Goal: Information Seeking & Learning: Find contact information

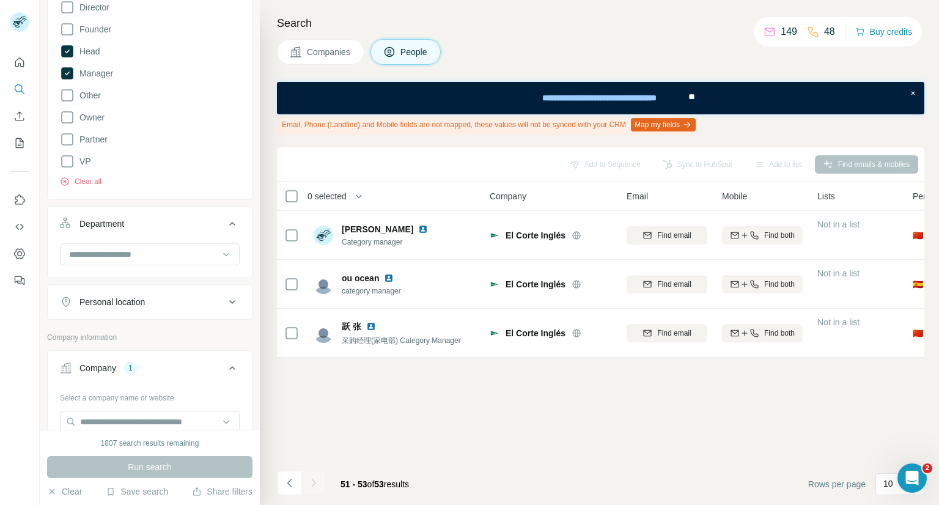
scroll to position [489, 0]
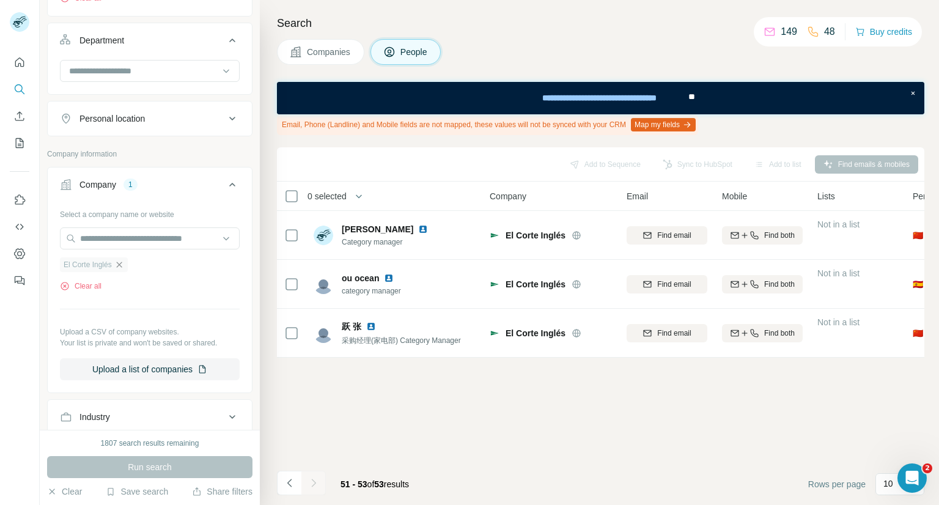
click at [122, 264] on icon "button" at bounding box center [119, 265] width 10 height 10
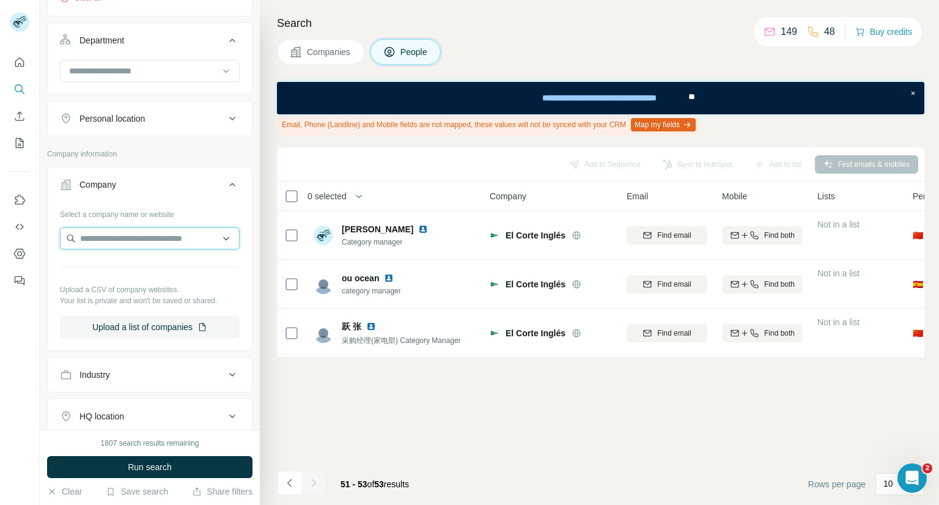
click at [114, 242] on input "text" at bounding box center [150, 239] width 180 height 22
type input "****"
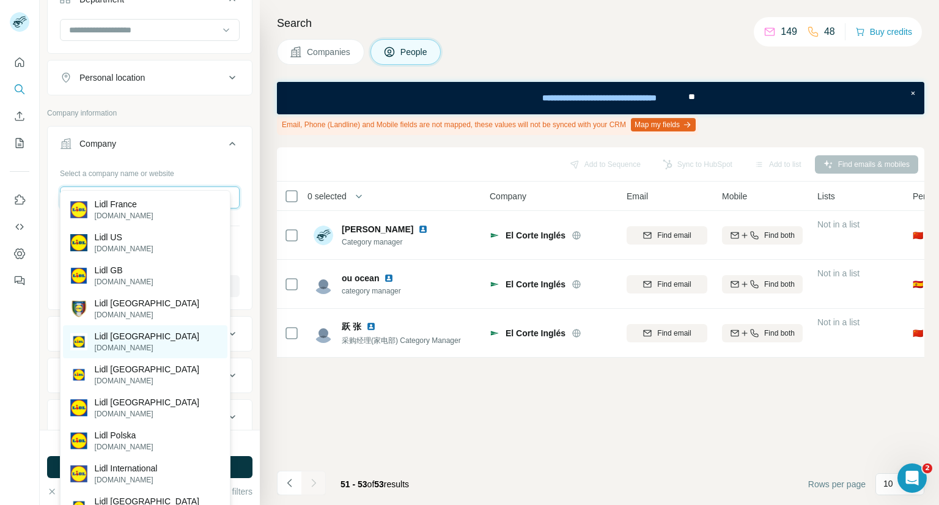
scroll to position [550, 0]
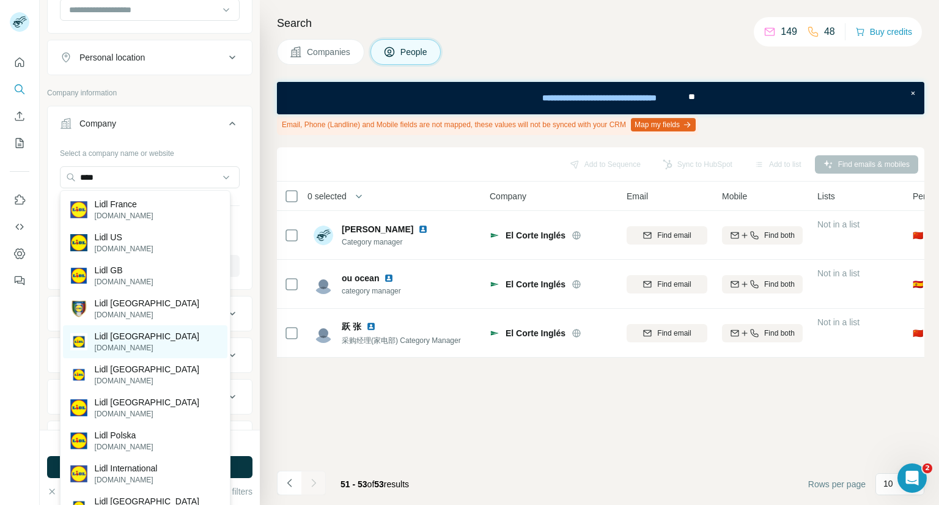
click at [147, 332] on div "Lidl España [DOMAIN_NAME]" at bounding box center [145, 341] width 165 height 33
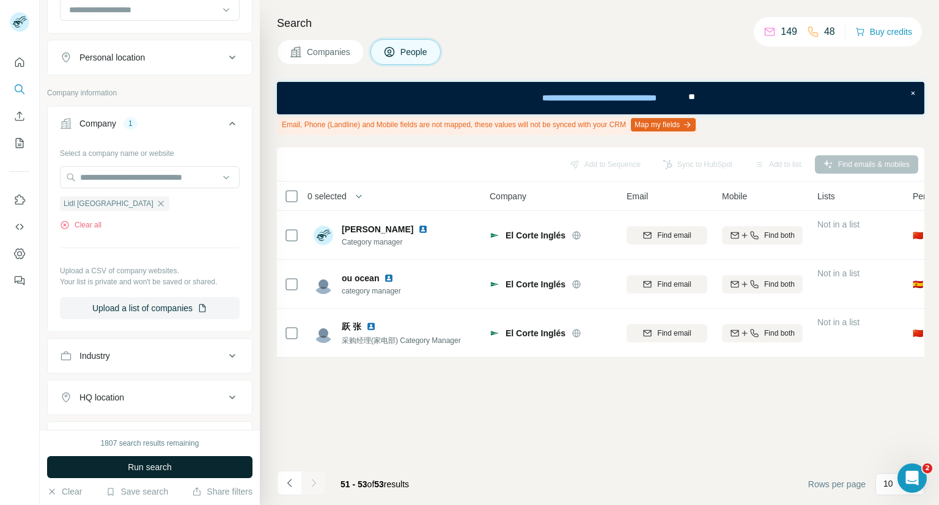
click at [144, 464] on span "Run search" at bounding box center [150, 467] width 44 height 12
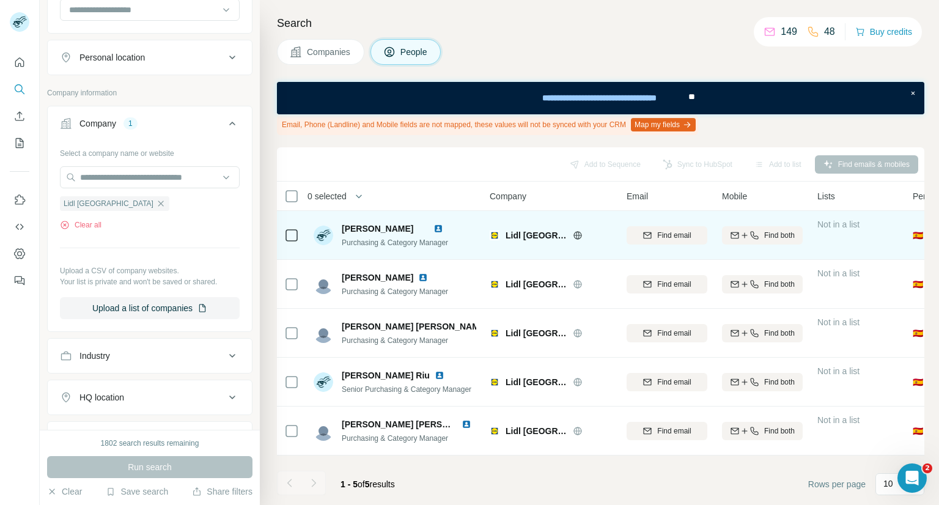
click at [443, 228] on img at bounding box center [439, 229] width 10 height 10
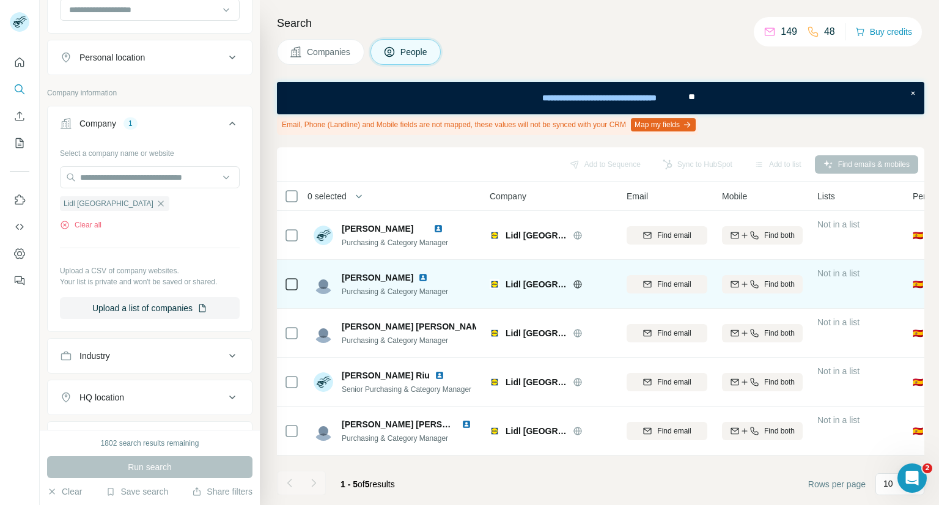
click at [418, 276] on img at bounding box center [423, 278] width 10 height 10
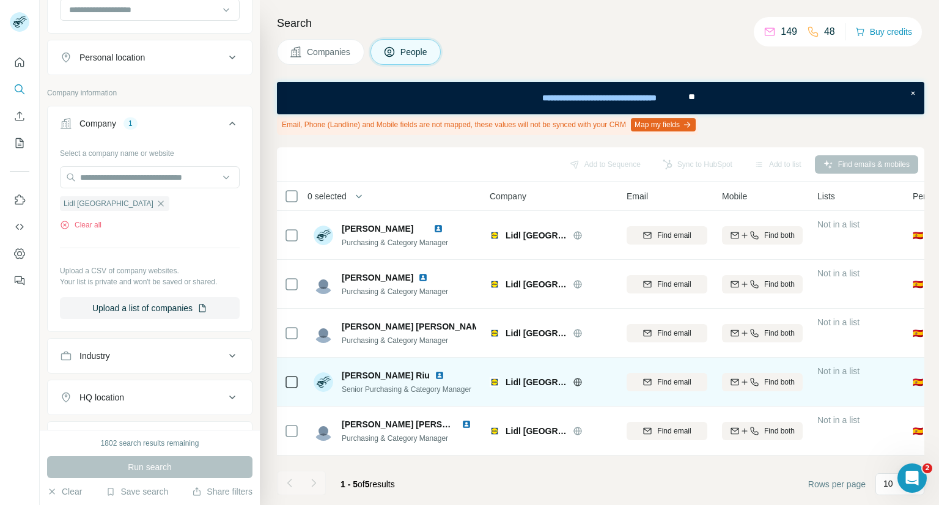
click at [435, 375] on img at bounding box center [440, 376] width 10 height 10
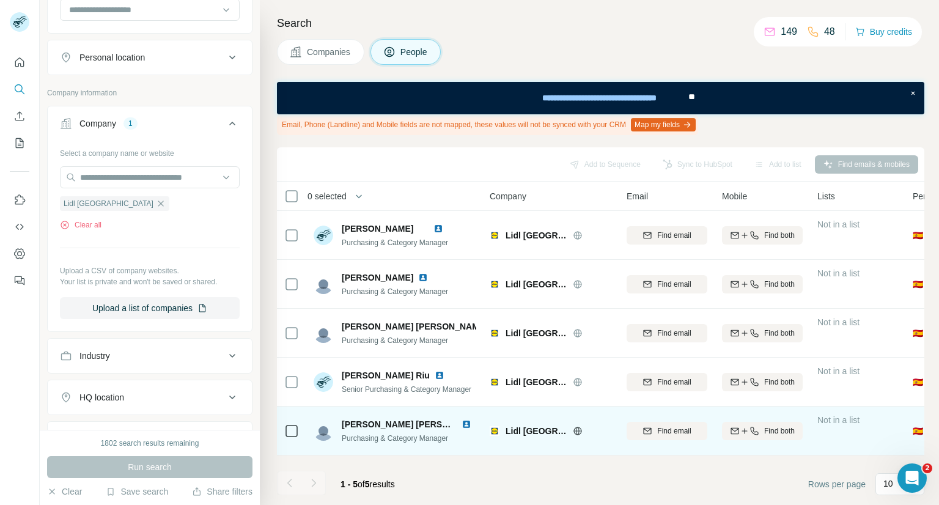
click at [462, 424] on img at bounding box center [467, 425] width 10 height 10
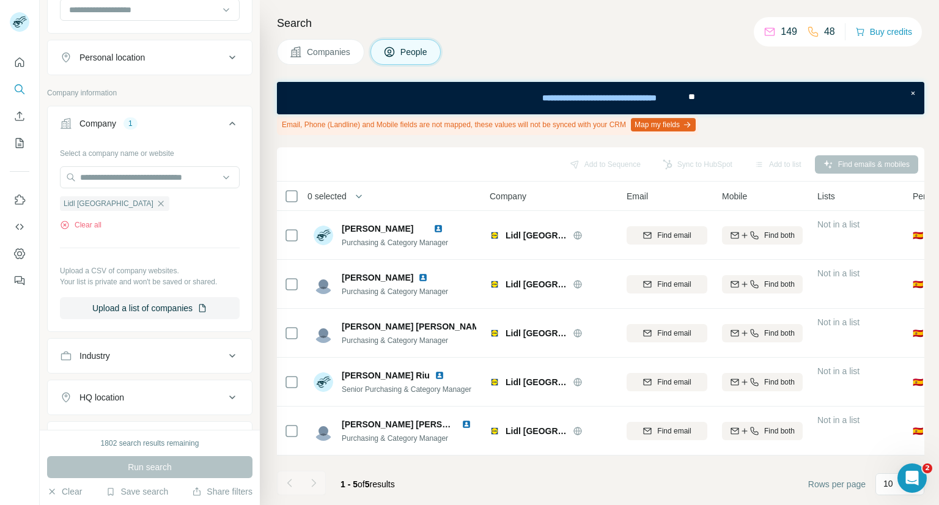
click at [313, 489] on div at bounding box center [314, 483] width 24 height 24
click at [314, 489] on div at bounding box center [314, 483] width 24 height 24
drag, startPoint x: 116, startPoint y: 186, endPoint x: 100, endPoint y: 86, distance: 101.0
click at [108, 98] on div "Company information Company 1 Select a company name or website Lidl [GEOGRAPHIC…" at bounding box center [150, 352] width 206 height 531
click at [156, 204] on icon "button" at bounding box center [161, 204] width 10 height 10
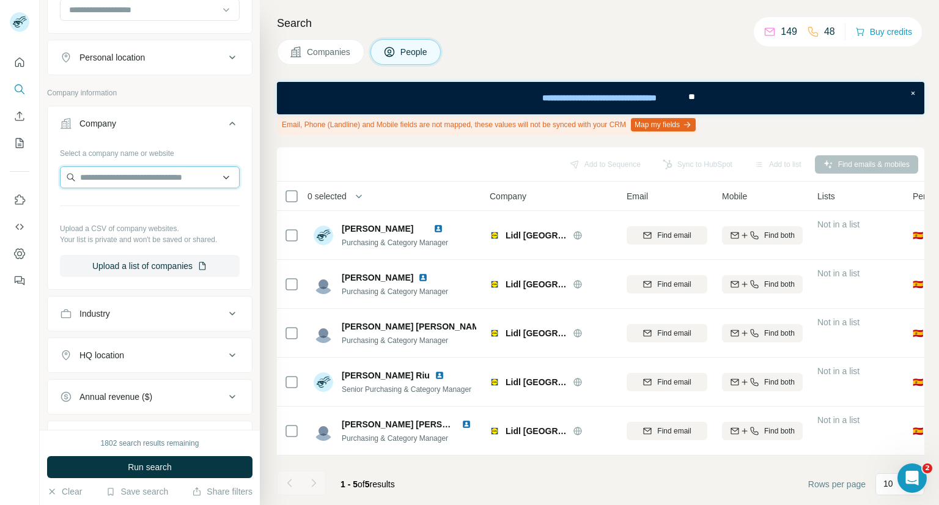
click at [105, 178] on input "text" at bounding box center [150, 177] width 180 height 22
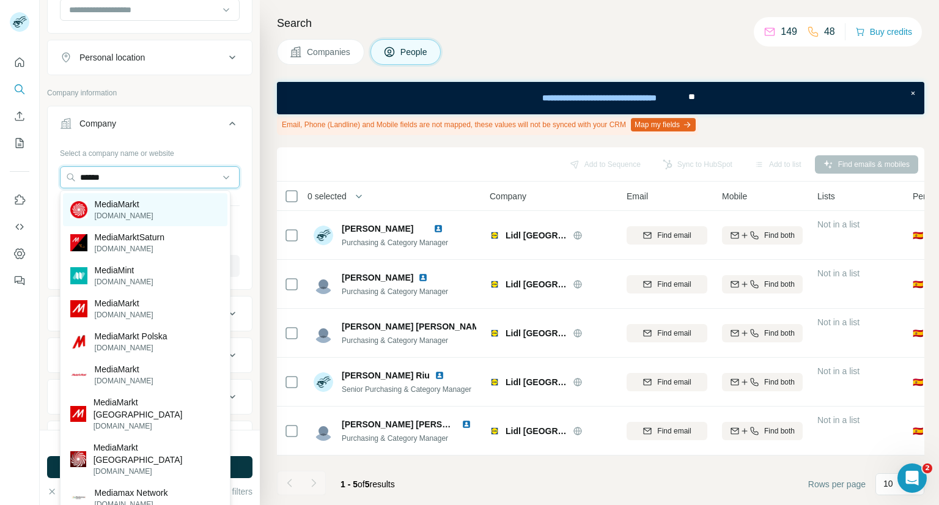
type input "******"
click at [132, 210] on p "[DOMAIN_NAME]" at bounding box center [124, 215] width 59 height 11
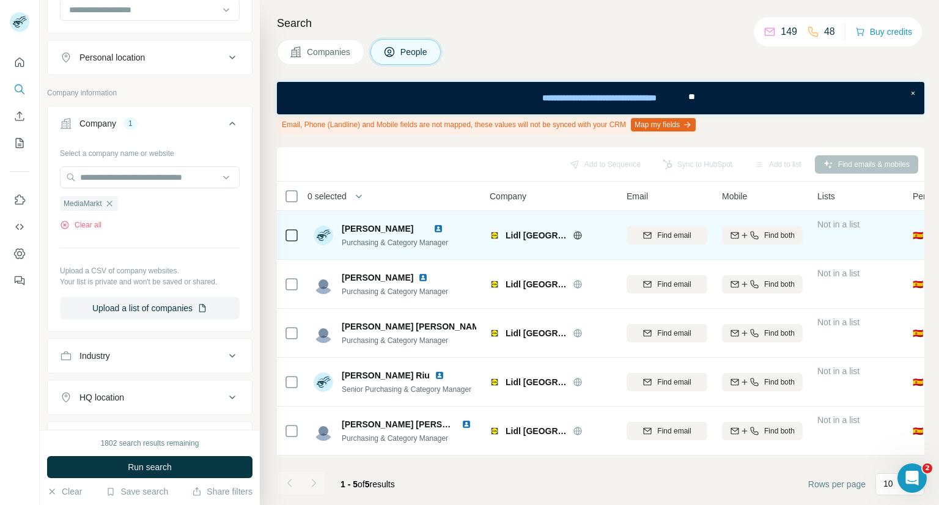
click at [443, 231] on img at bounding box center [439, 229] width 10 height 10
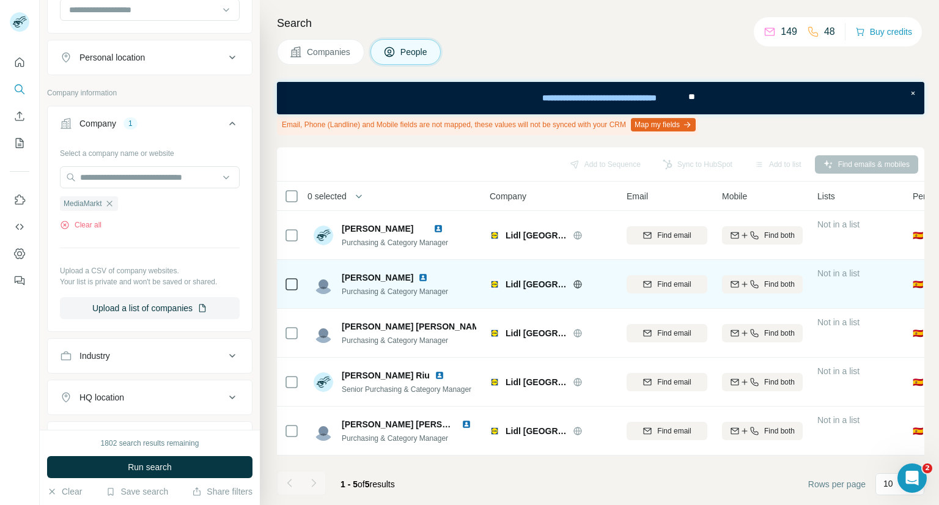
click at [418, 279] on img at bounding box center [423, 278] width 10 height 10
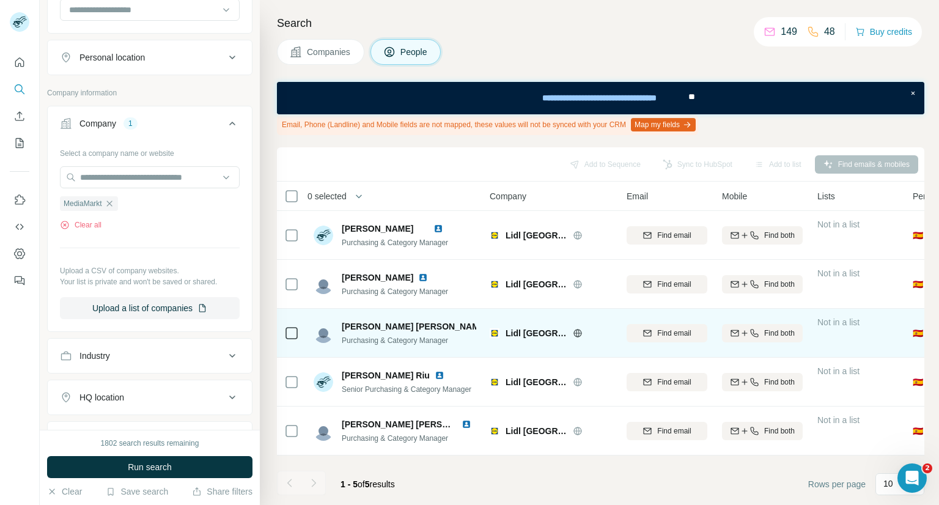
click at [493, 329] on img at bounding box center [495, 327] width 5 height 10
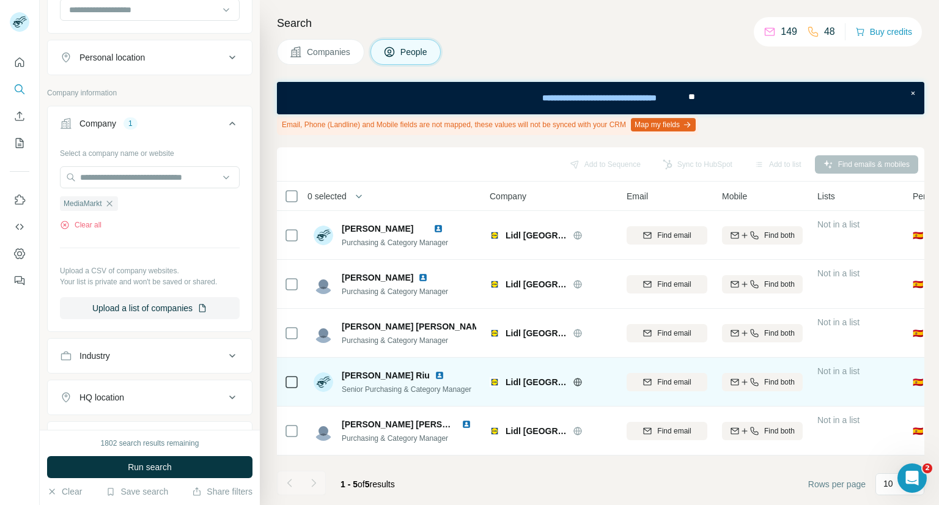
click at [435, 377] on img at bounding box center [440, 376] width 10 height 10
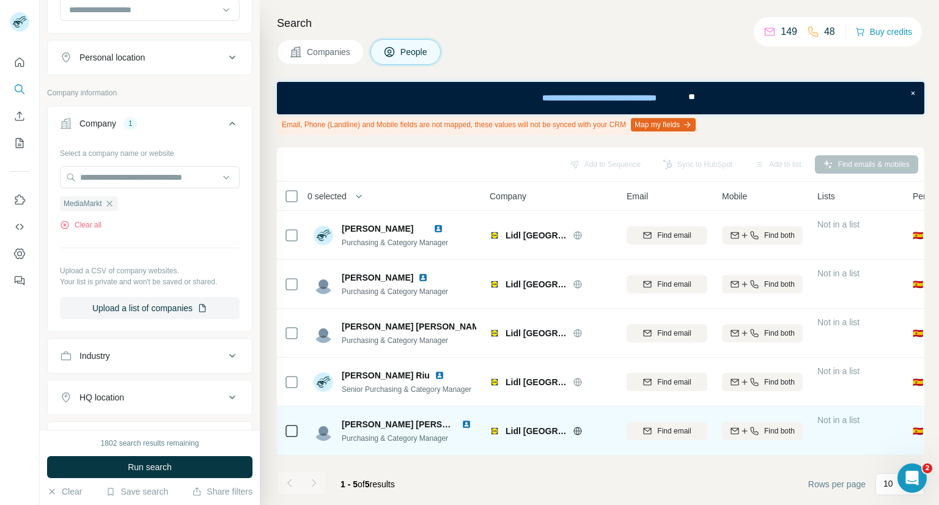
click at [464, 425] on img at bounding box center [467, 425] width 10 height 10
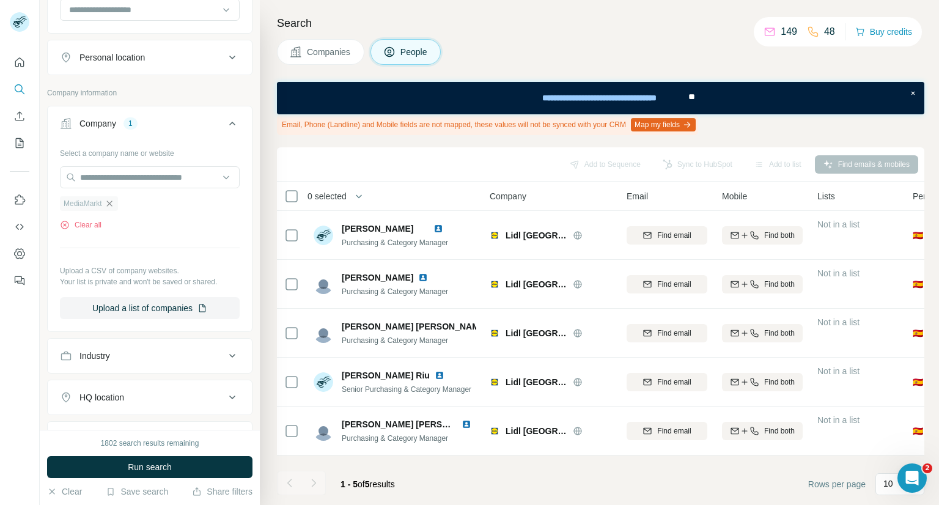
click at [109, 204] on icon "button" at bounding box center [109, 204] width 6 height 6
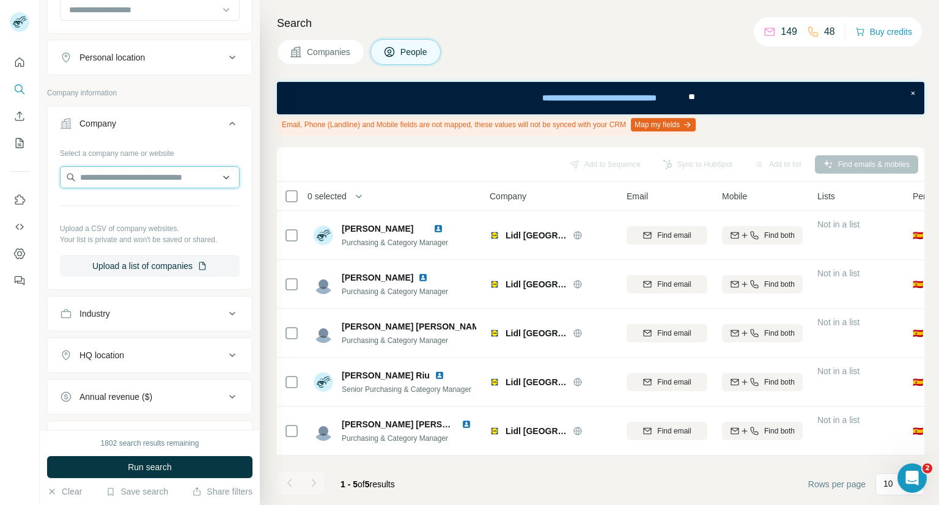
click at [117, 176] on input "text" at bounding box center [150, 177] width 180 height 22
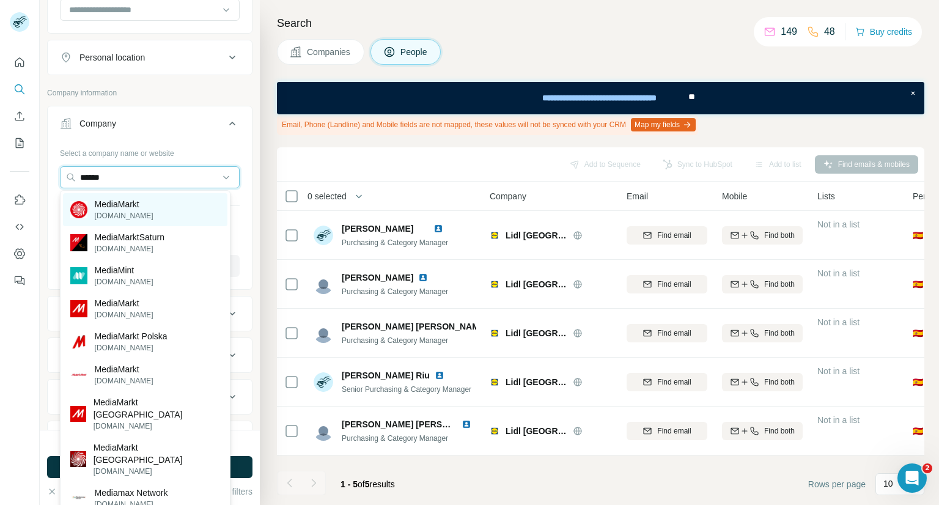
type input "******"
click at [144, 213] on div "MediaMarkt [DOMAIN_NAME]" at bounding box center [145, 209] width 165 height 33
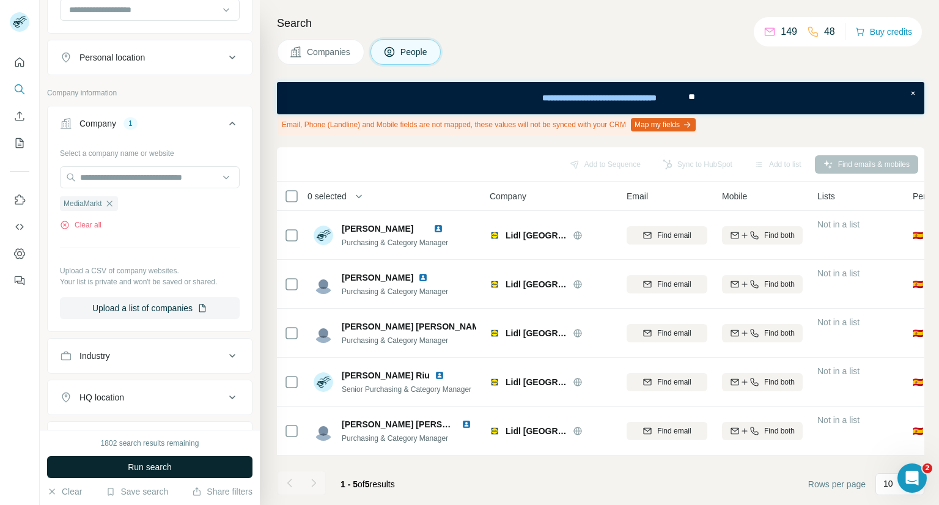
click at [168, 465] on span "Run search" at bounding box center [150, 467] width 44 height 12
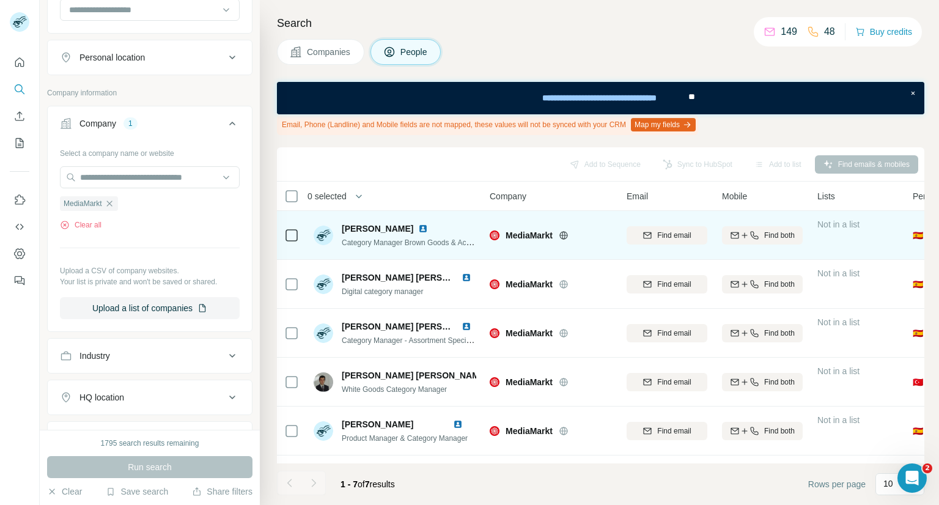
click at [418, 231] on img at bounding box center [423, 229] width 10 height 10
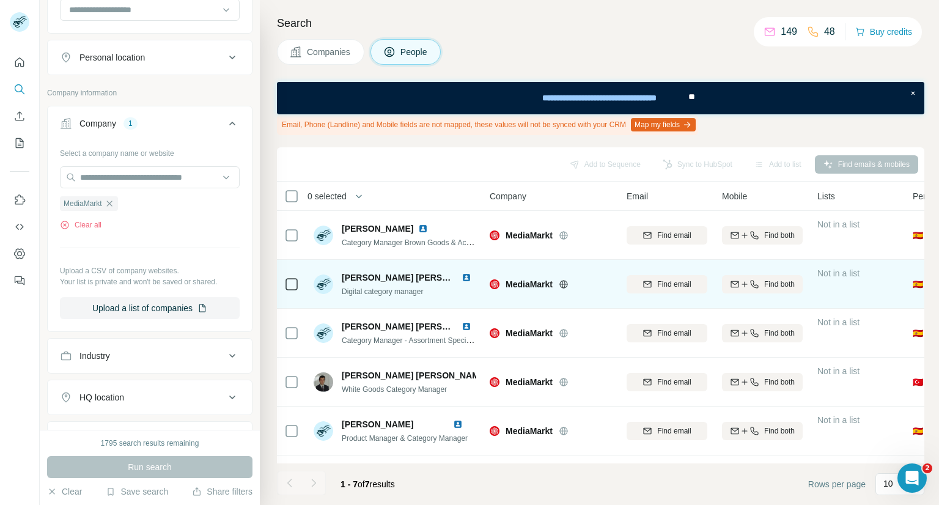
click at [462, 277] on img at bounding box center [467, 278] width 10 height 10
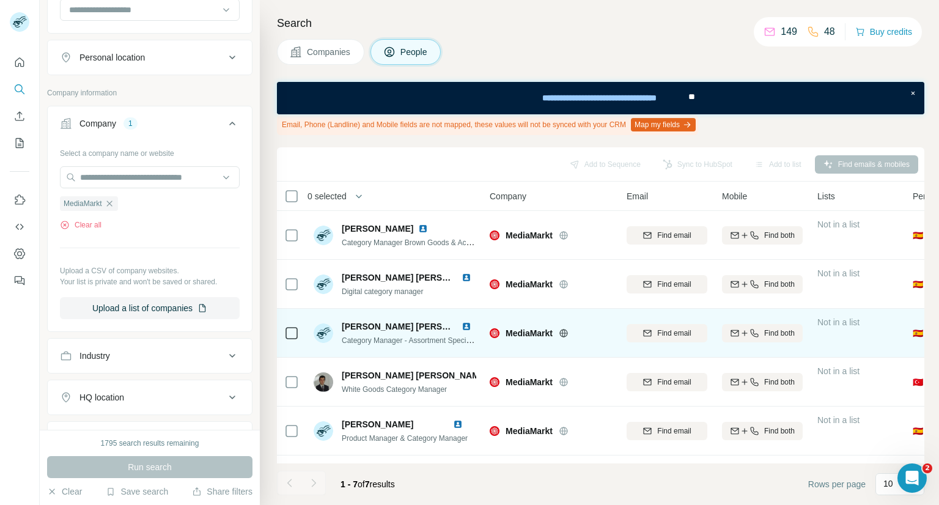
click at [464, 328] on img at bounding box center [467, 327] width 10 height 10
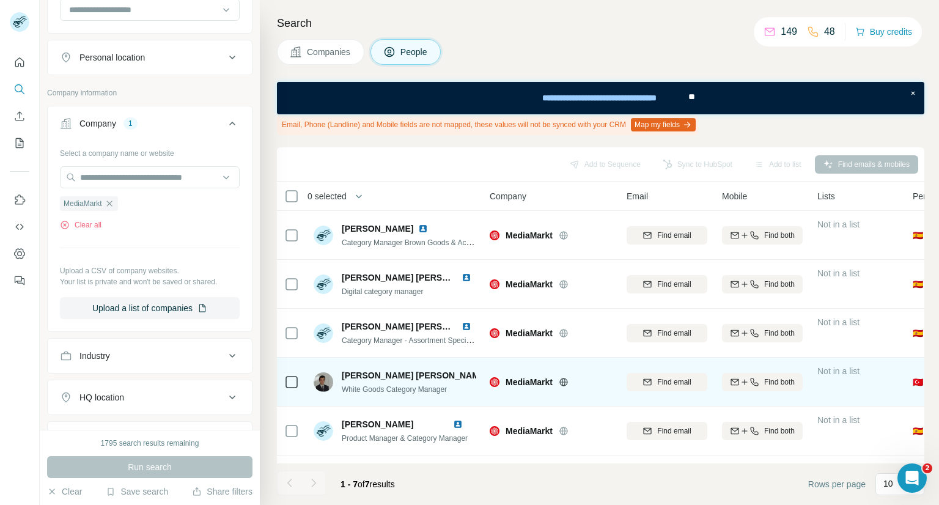
click at [493, 374] on img at bounding box center [495, 376] width 5 height 10
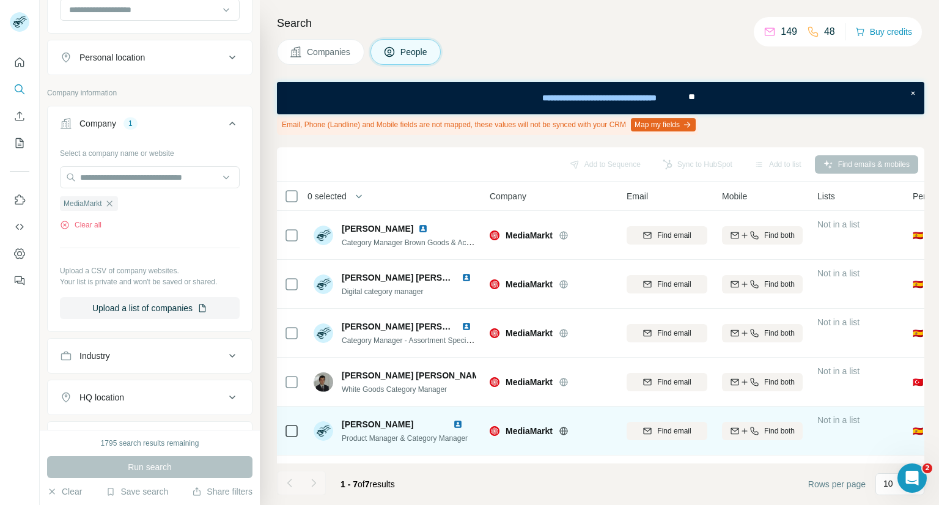
click at [458, 426] on img at bounding box center [458, 425] width 10 height 10
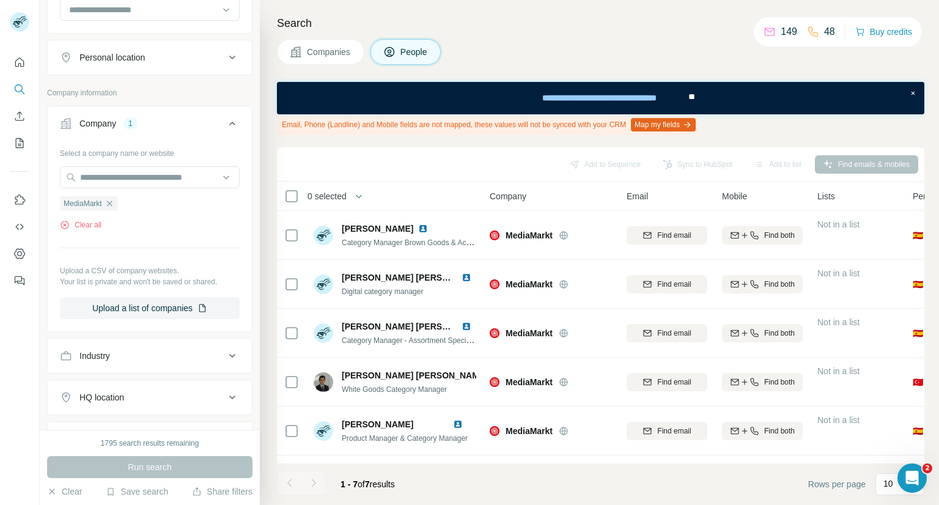
click at [316, 483] on div at bounding box center [314, 483] width 24 height 24
click at [309, 483] on div at bounding box center [314, 483] width 24 height 24
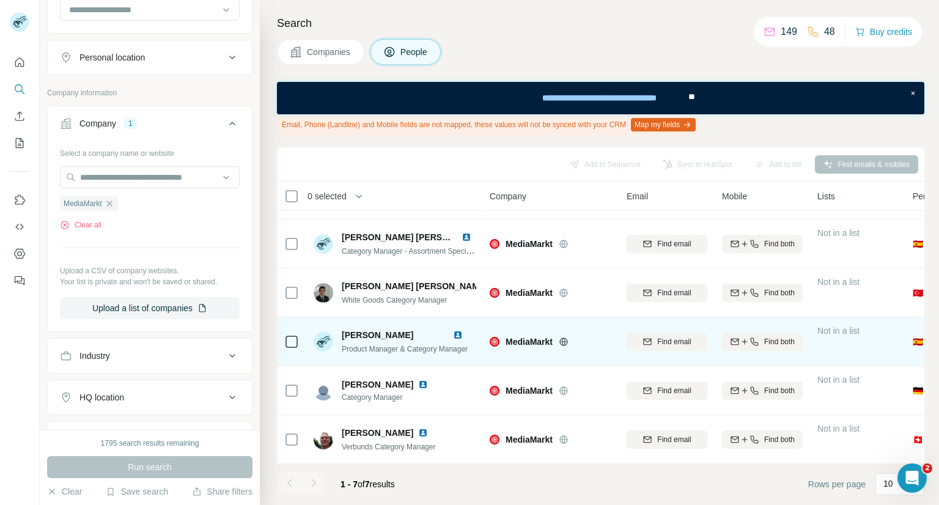
scroll to position [96, 0]
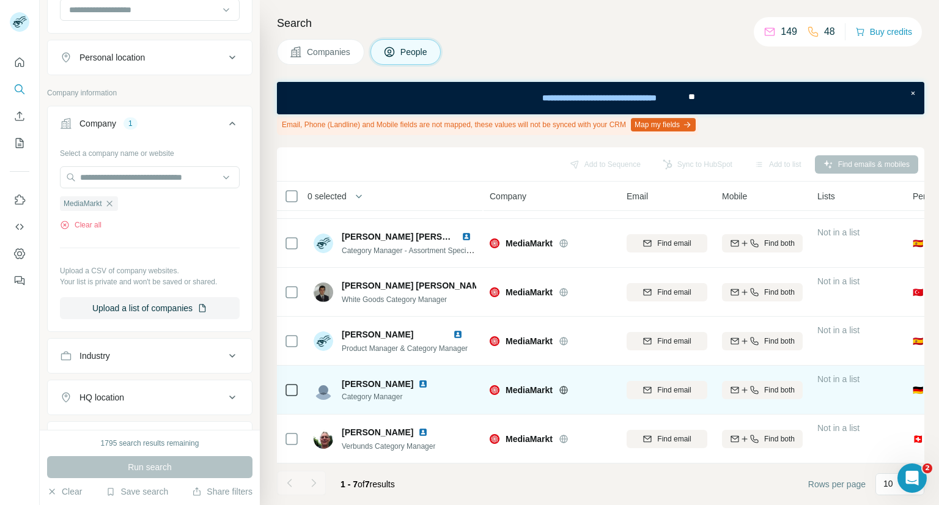
click at [428, 379] on img at bounding box center [423, 384] width 10 height 10
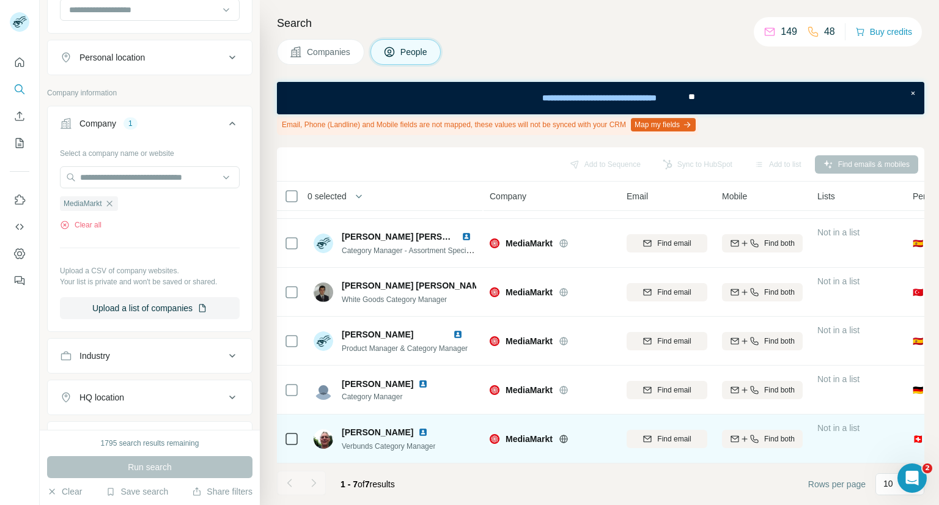
click at [418, 428] on img at bounding box center [423, 433] width 10 height 10
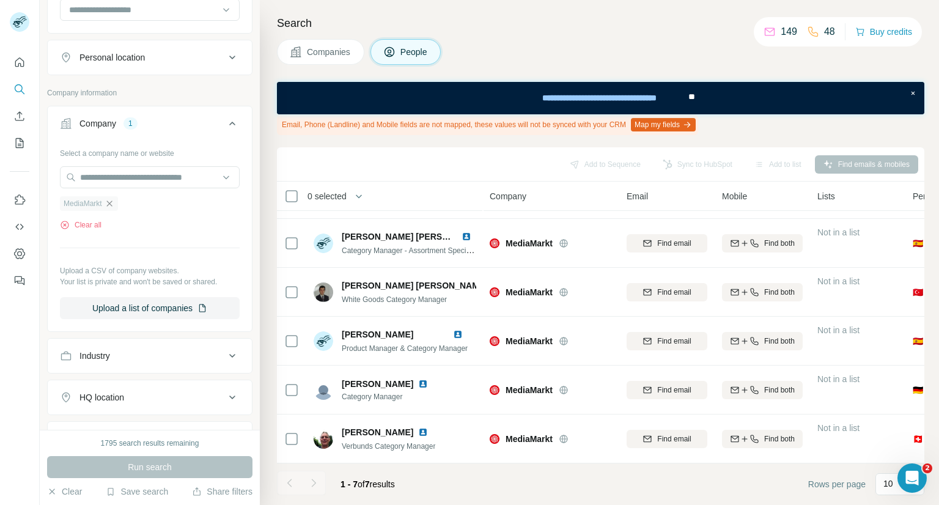
click at [109, 204] on icon "button" at bounding box center [110, 204] width 10 height 10
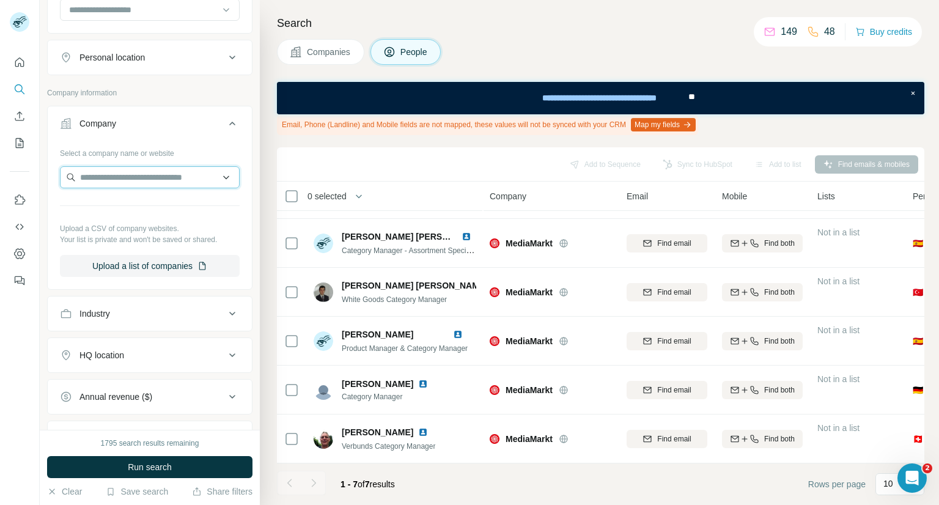
click at [108, 176] on input "text" at bounding box center [150, 177] width 180 height 22
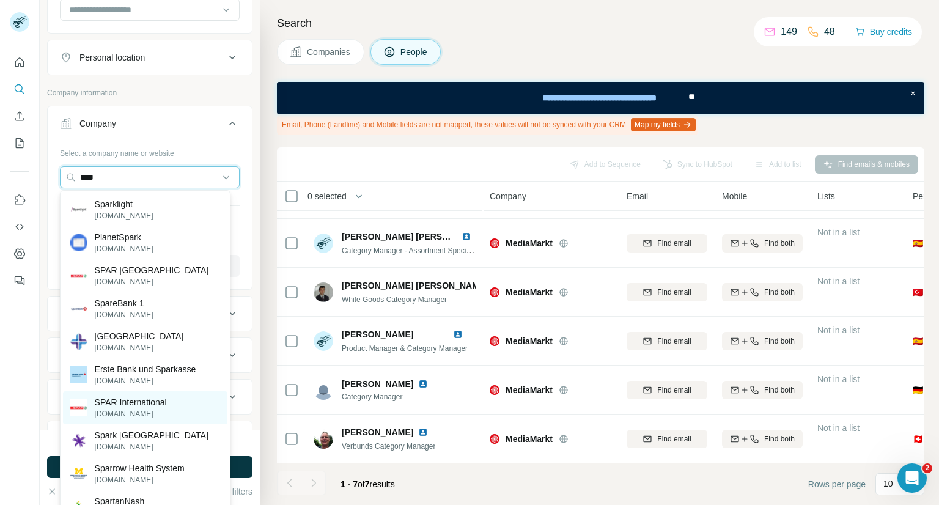
type input "****"
click at [114, 396] on p "SPAR International" at bounding box center [131, 402] width 72 height 12
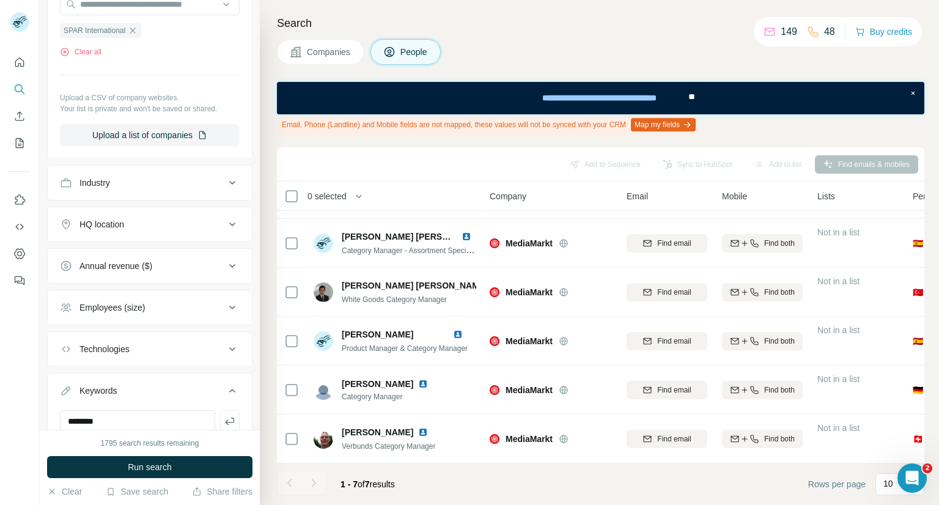
scroll to position [734, 0]
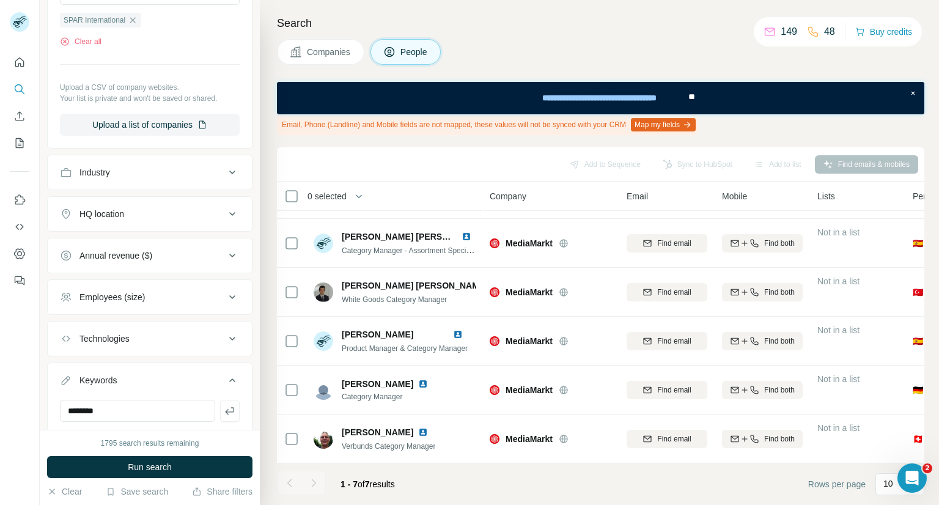
click at [208, 221] on button "HQ location" at bounding box center [150, 213] width 204 height 29
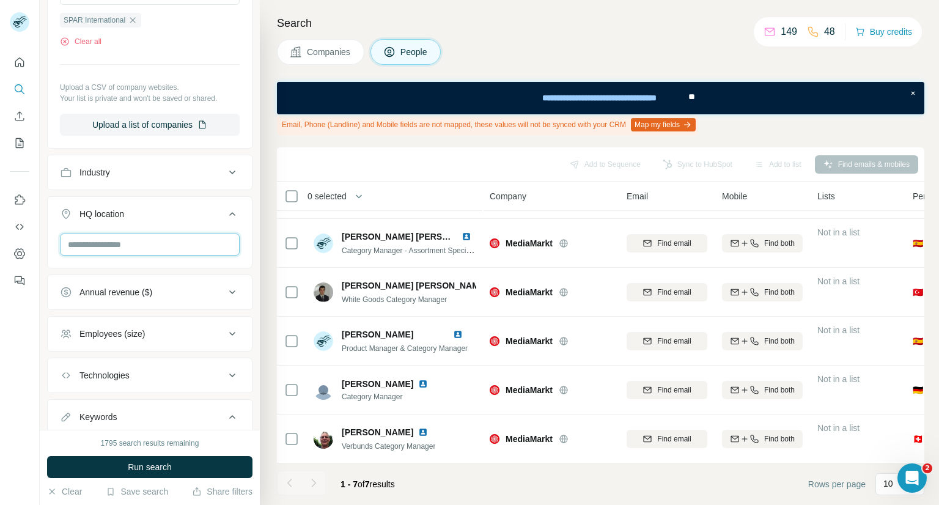
click at [147, 245] on input "text" at bounding box center [150, 245] width 180 height 22
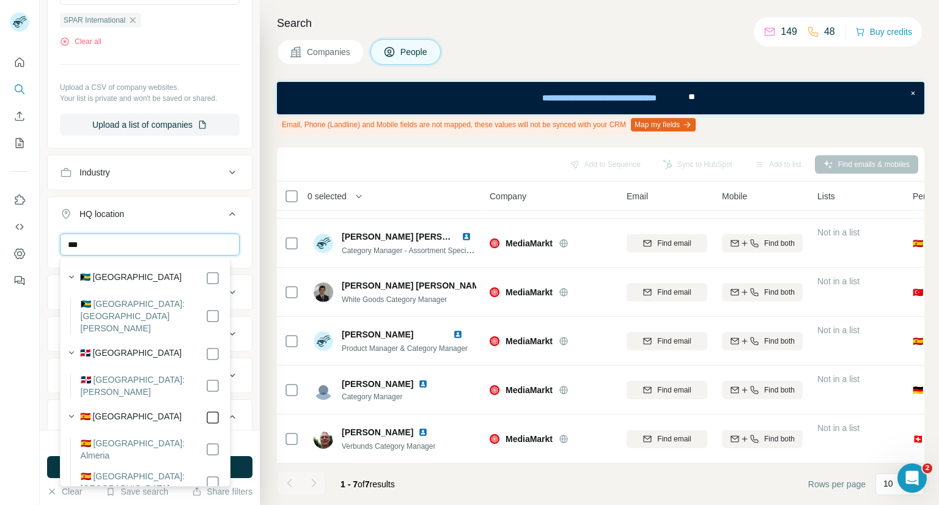
type input "***"
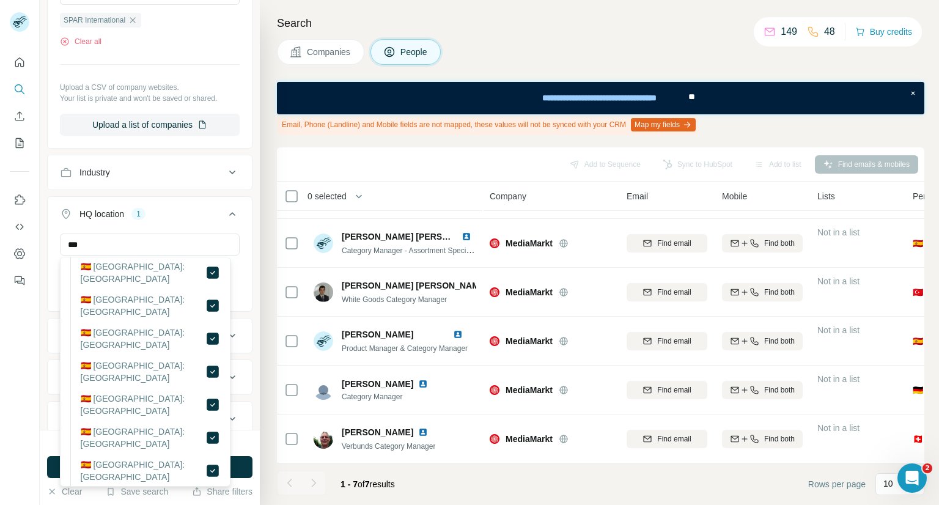
scroll to position [856, 0]
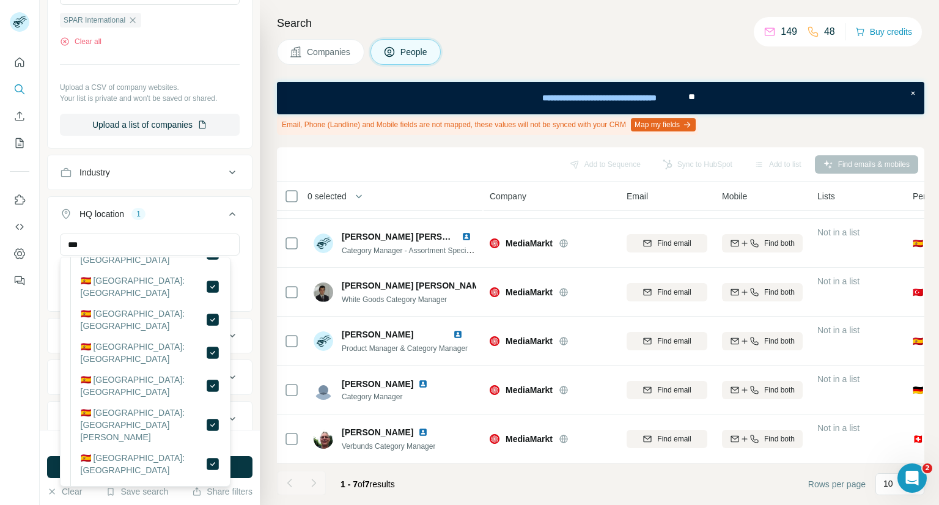
click at [225, 212] on icon at bounding box center [232, 214] width 15 height 15
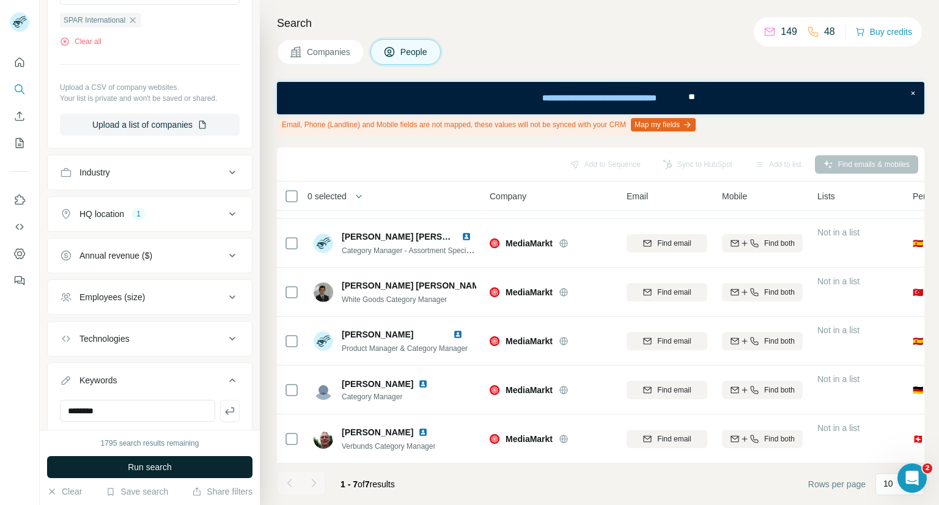
click at [210, 459] on button "Run search" at bounding box center [150, 467] width 206 height 22
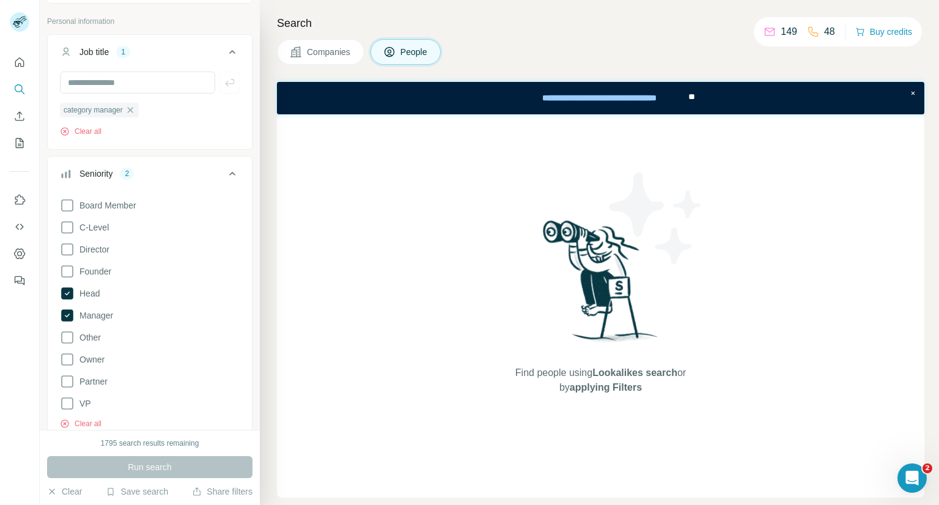
scroll to position [0, 0]
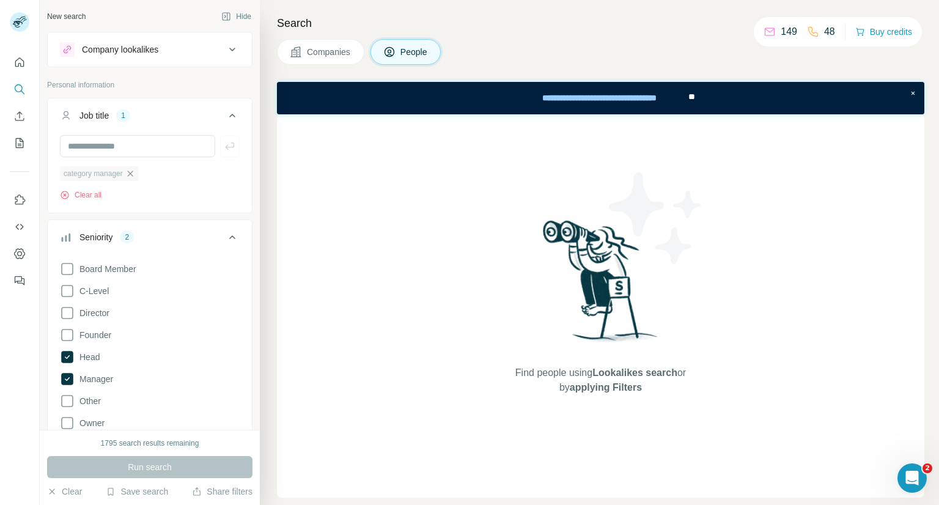
click at [131, 175] on icon "button" at bounding box center [130, 174] width 6 height 6
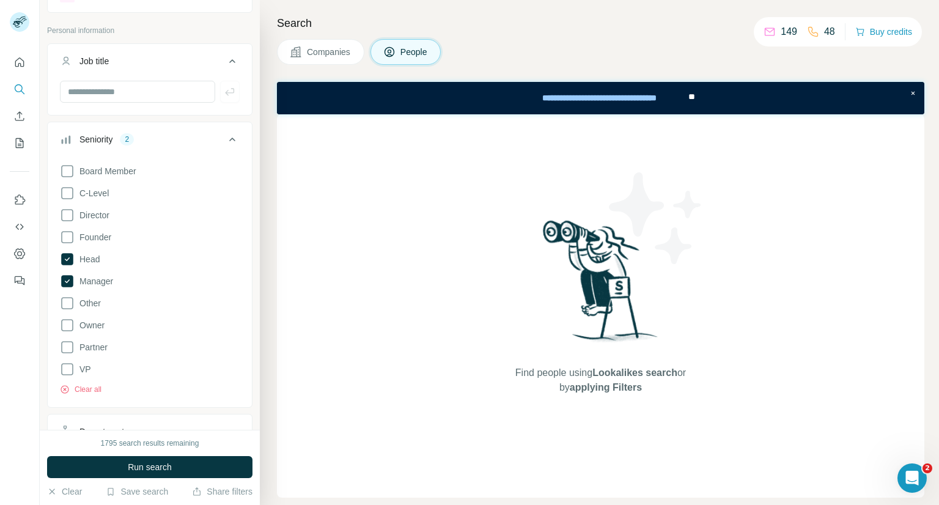
scroll to position [61, 0]
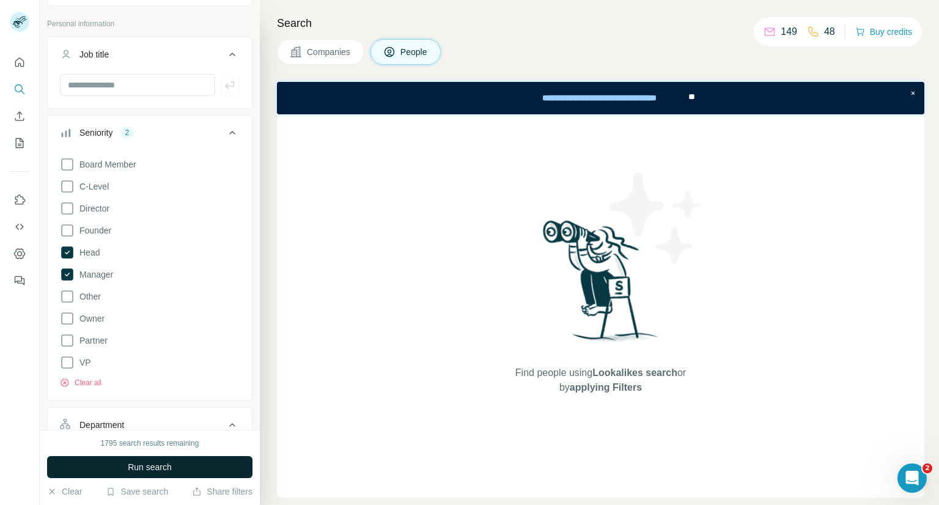
click at [144, 461] on span "Run search" at bounding box center [150, 467] width 44 height 12
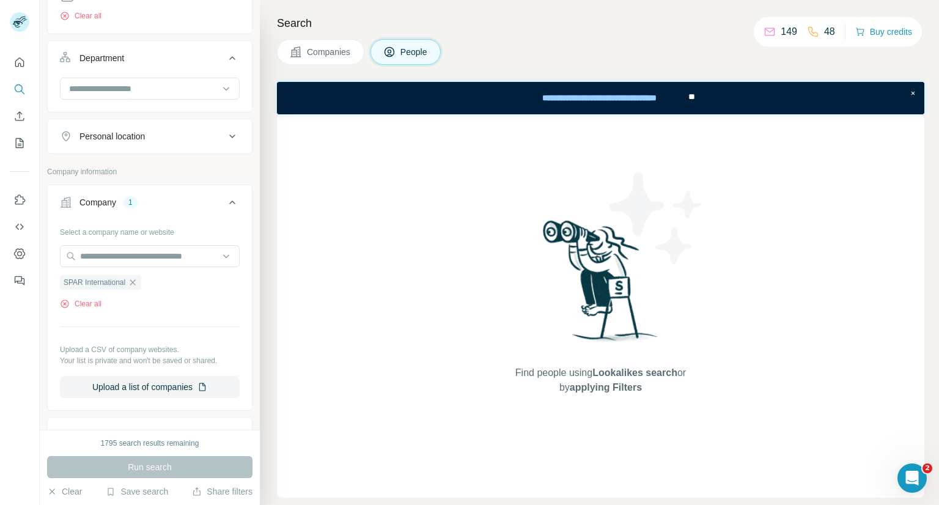
scroll to position [673, 0]
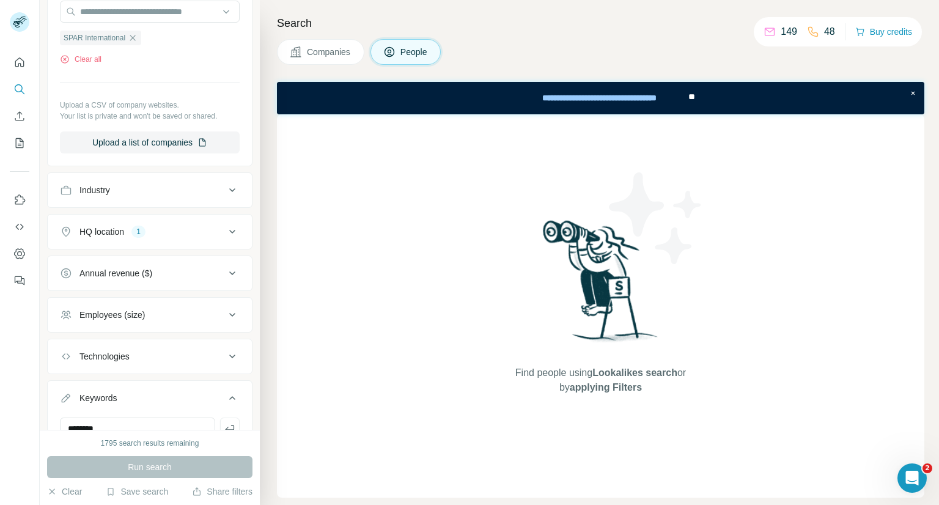
drag, startPoint x: 225, startPoint y: 237, endPoint x: 222, endPoint y: 248, distance: 12.0
click at [226, 237] on icon at bounding box center [232, 231] width 15 height 15
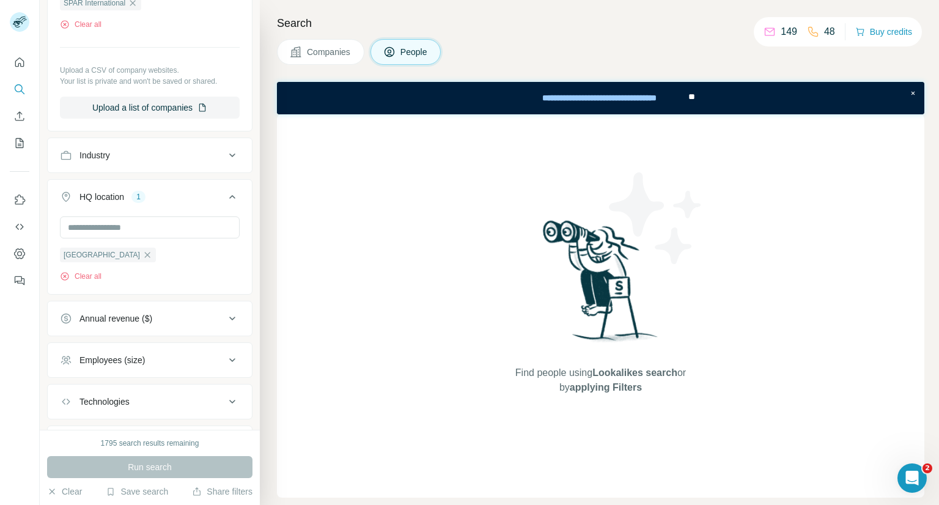
scroll to position [734, 0]
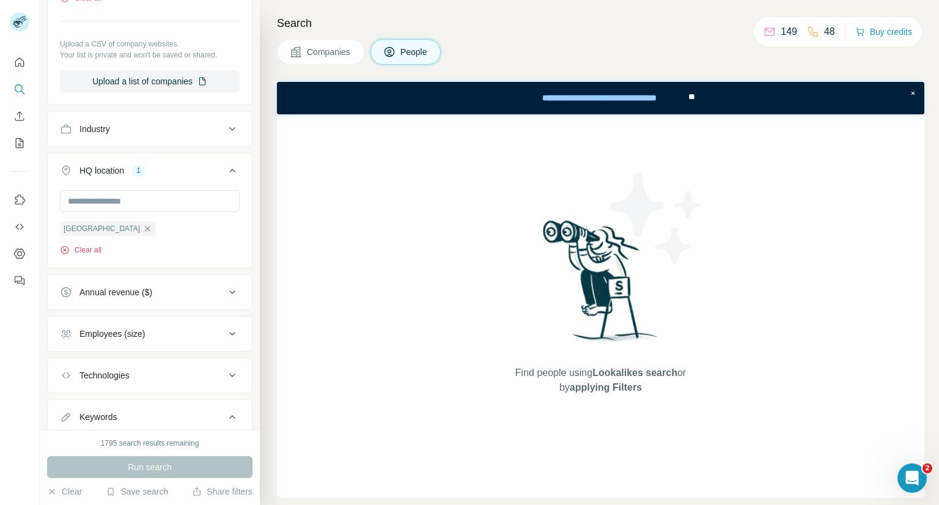
click at [95, 250] on button "Clear all" at bounding box center [81, 250] width 42 height 11
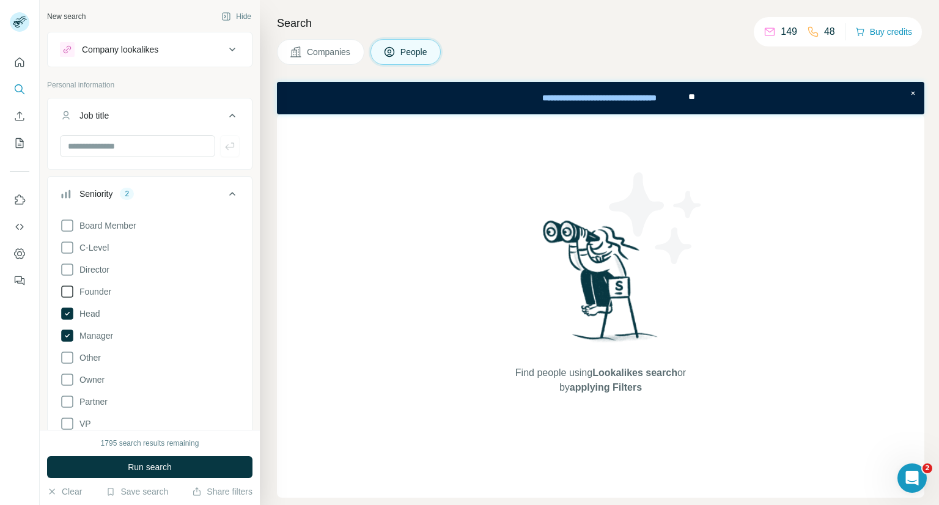
scroll to position [367, 0]
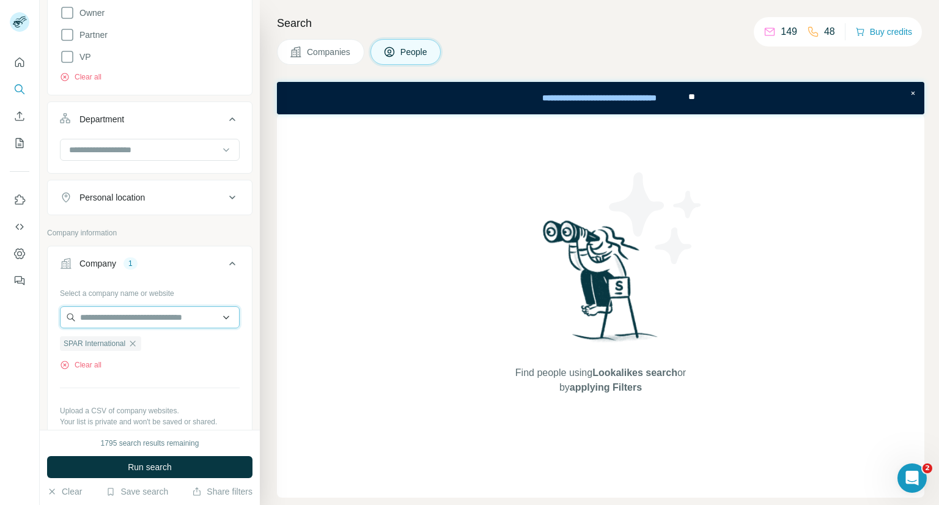
click at [117, 316] on input "text" at bounding box center [150, 317] width 180 height 22
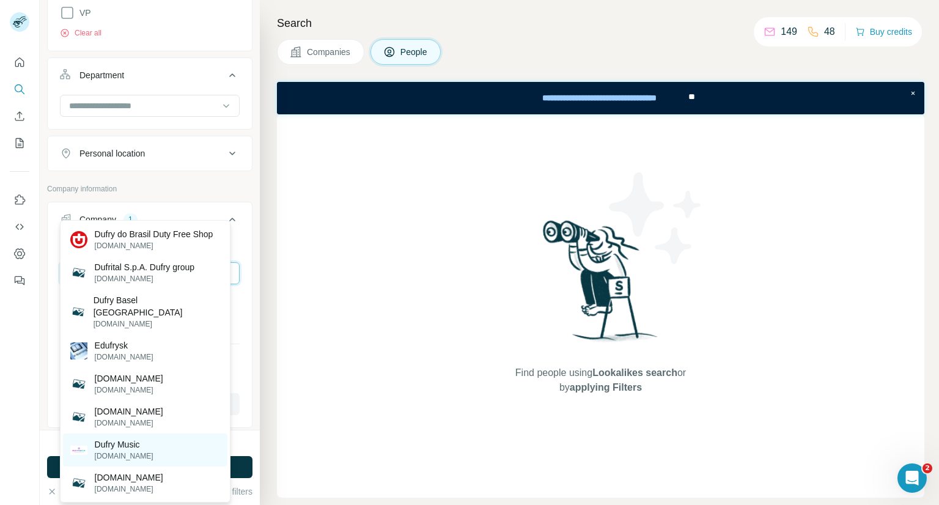
scroll to position [489, 0]
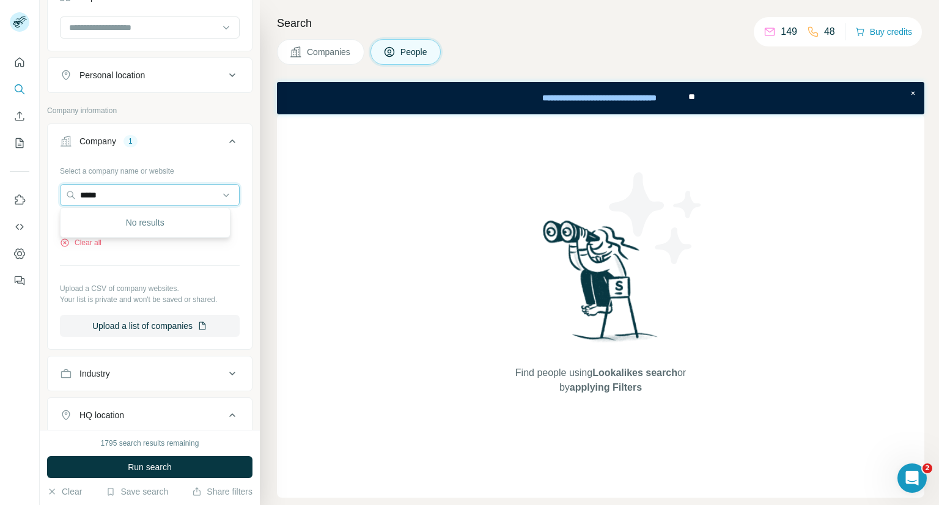
type input "*****"
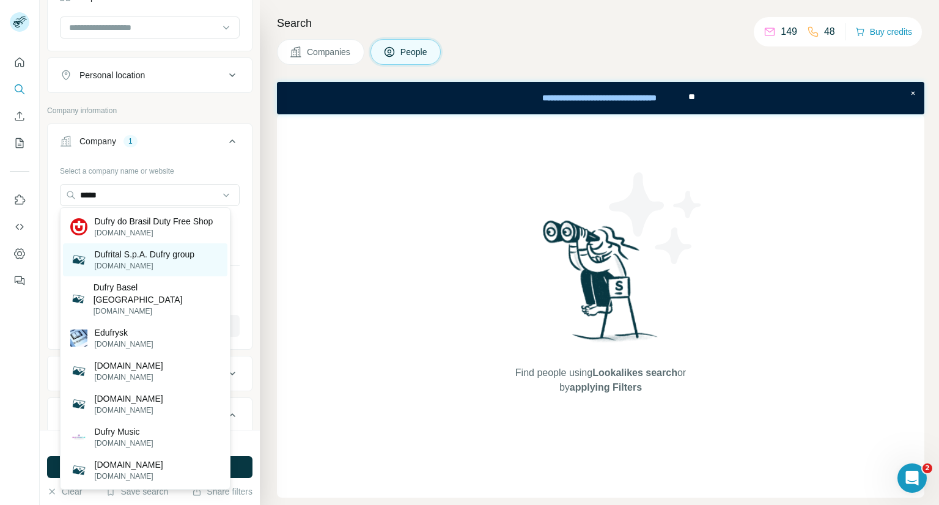
click at [164, 253] on p "Dufrital S.p.A. Dufry group" at bounding box center [145, 254] width 100 height 12
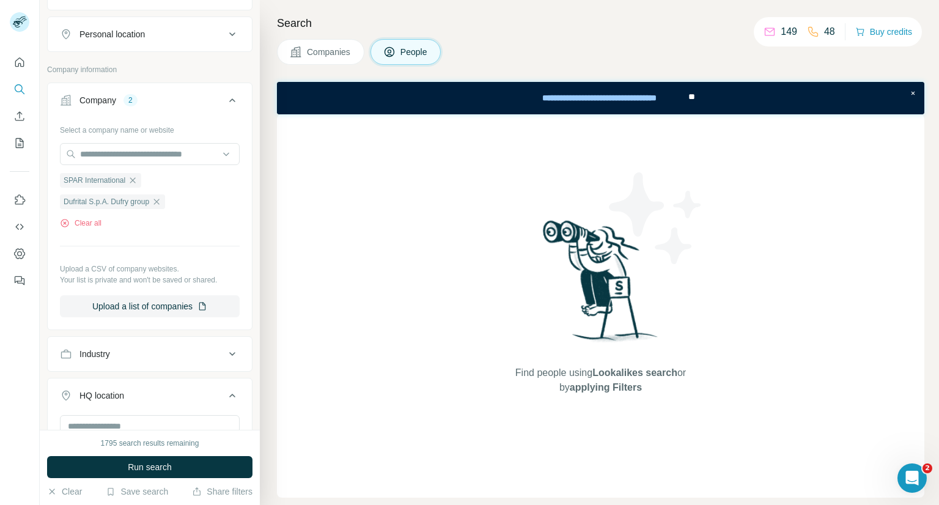
scroll to position [550, 0]
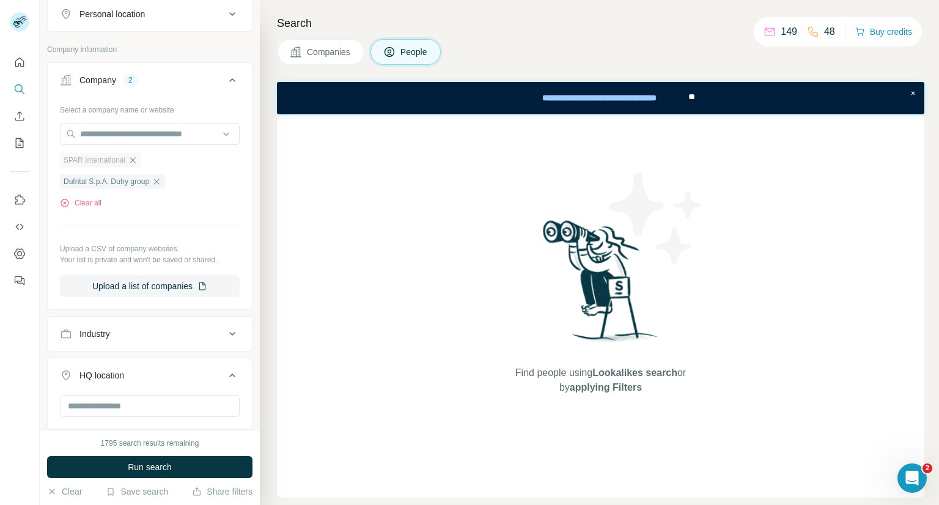
click at [133, 163] on icon "button" at bounding box center [133, 160] width 10 height 10
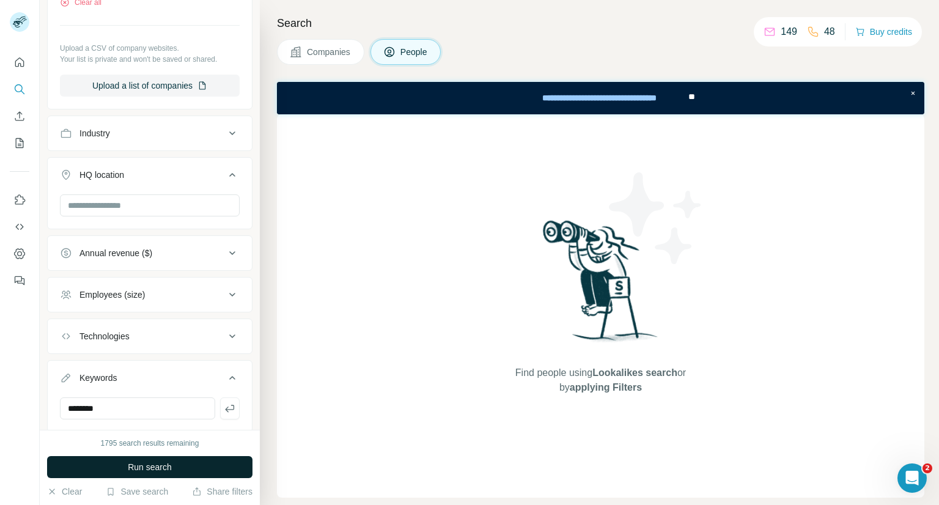
scroll to position [734, 0]
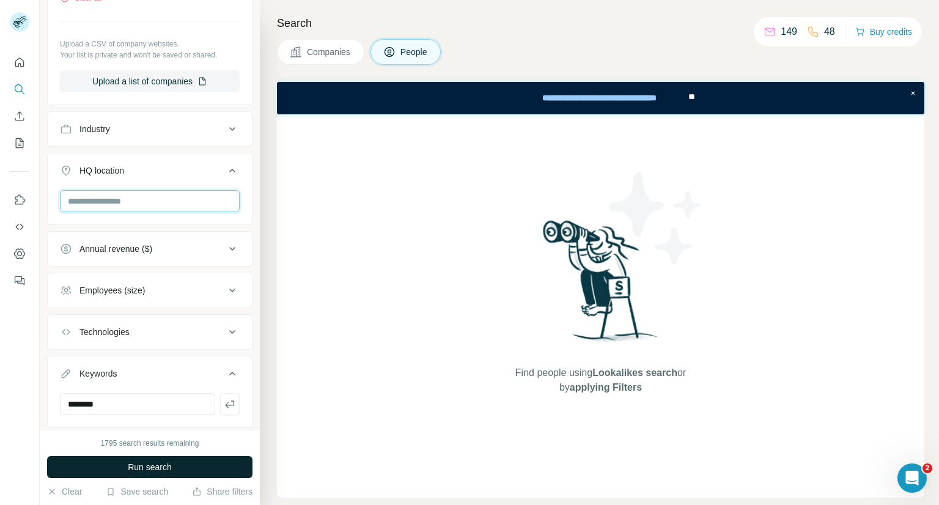
click at [112, 198] on input "text" at bounding box center [150, 201] width 180 height 22
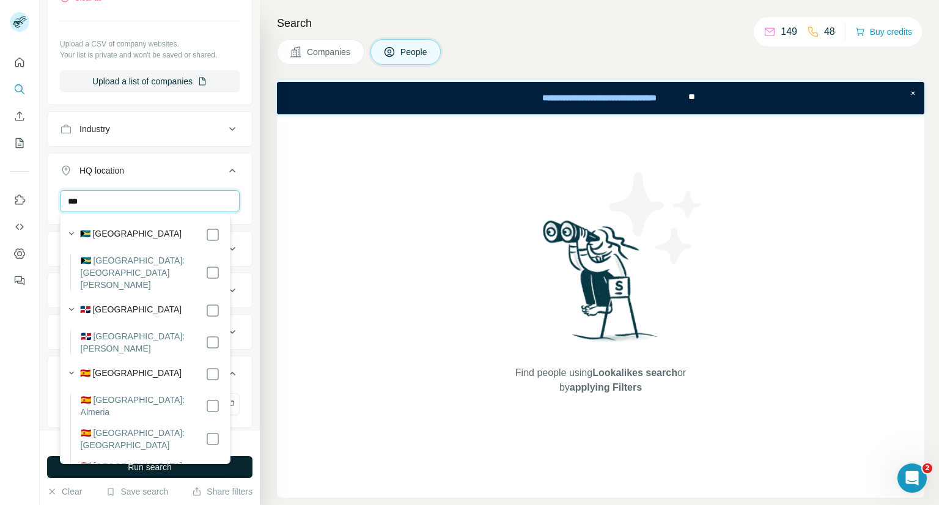
type input "***"
click at [225, 168] on icon at bounding box center [232, 170] width 15 height 15
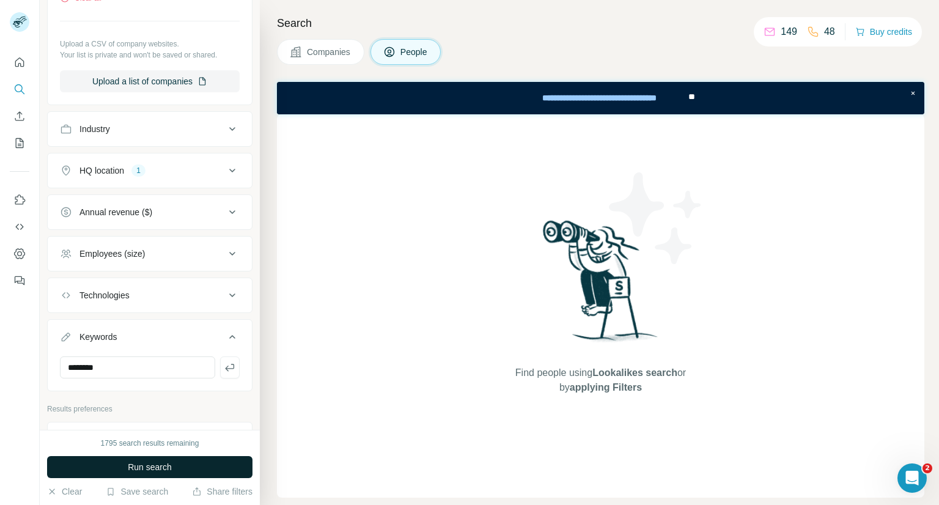
click at [165, 463] on span "Run search" at bounding box center [150, 467] width 44 height 12
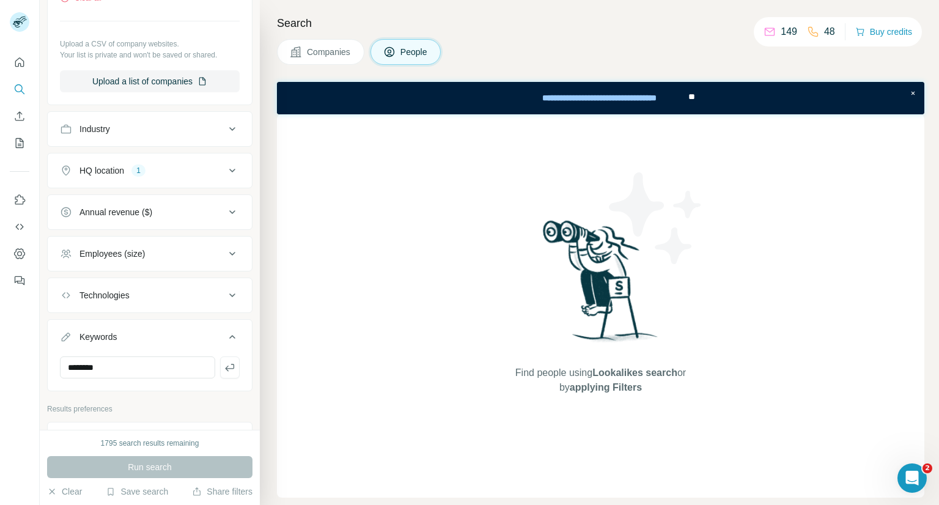
scroll to position [550, 0]
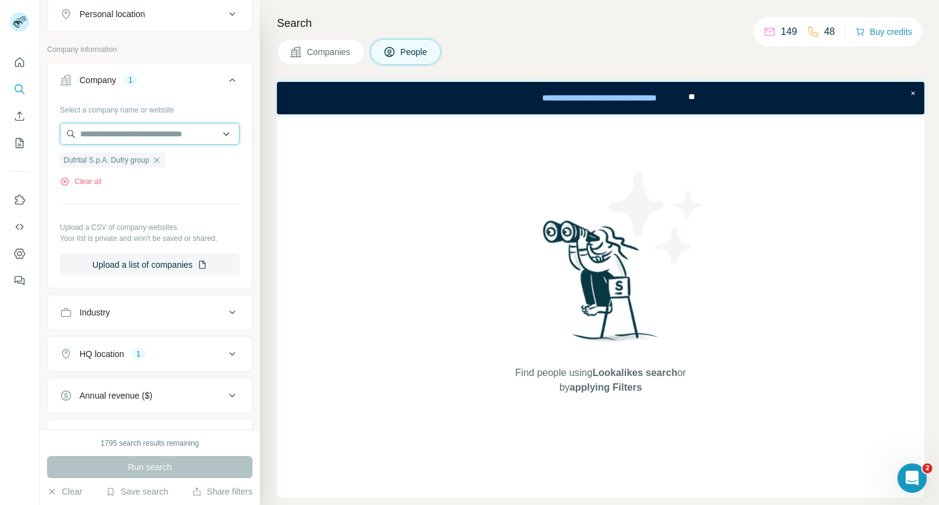
click at [113, 129] on input "text" at bounding box center [150, 134] width 180 height 22
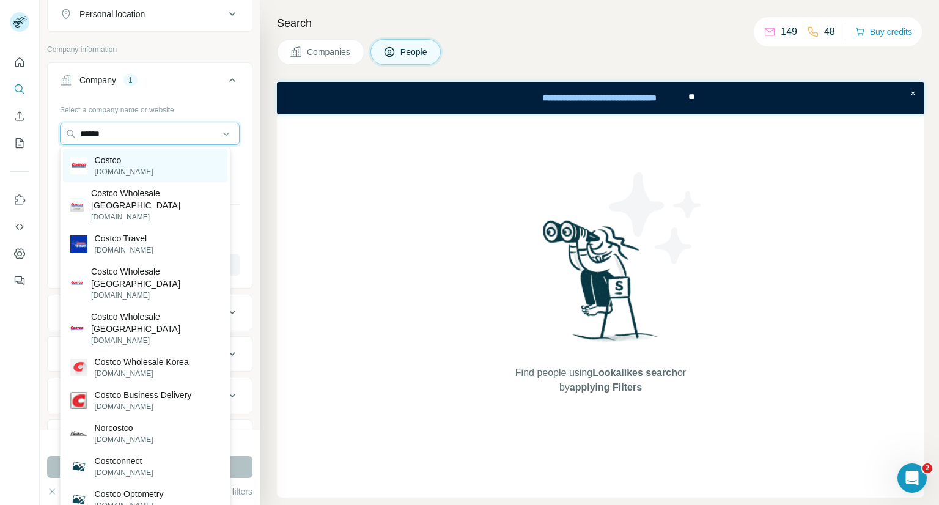
type input "******"
click at [129, 165] on p "Costco" at bounding box center [124, 160] width 59 height 12
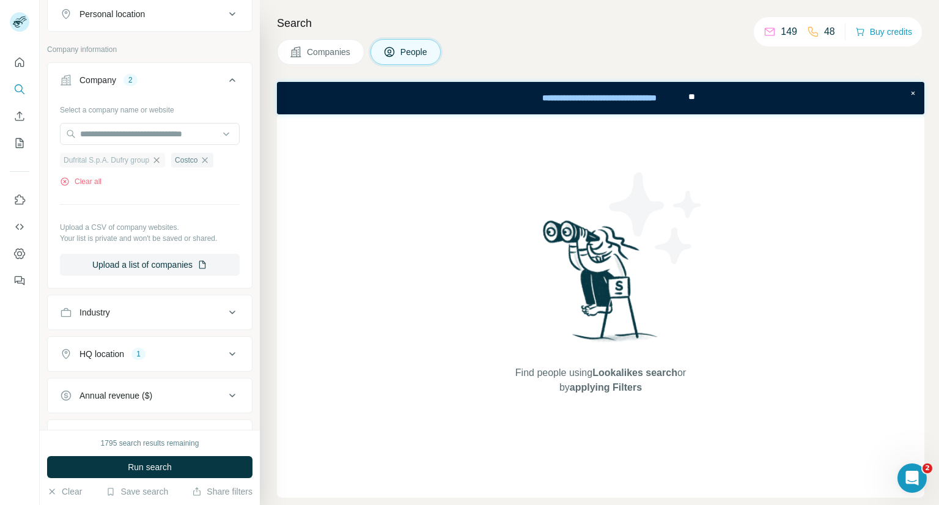
click at [158, 159] on icon "button" at bounding box center [157, 160] width 10 height 10
click at [173, 468] on button "Run search" at bounding box center [150, 467] width 206 height 22
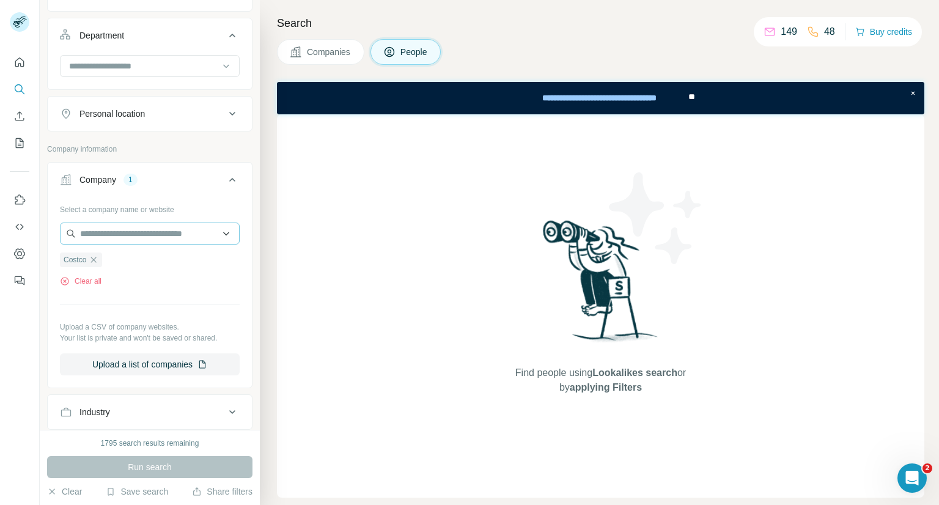
scroll to position [367, 0]
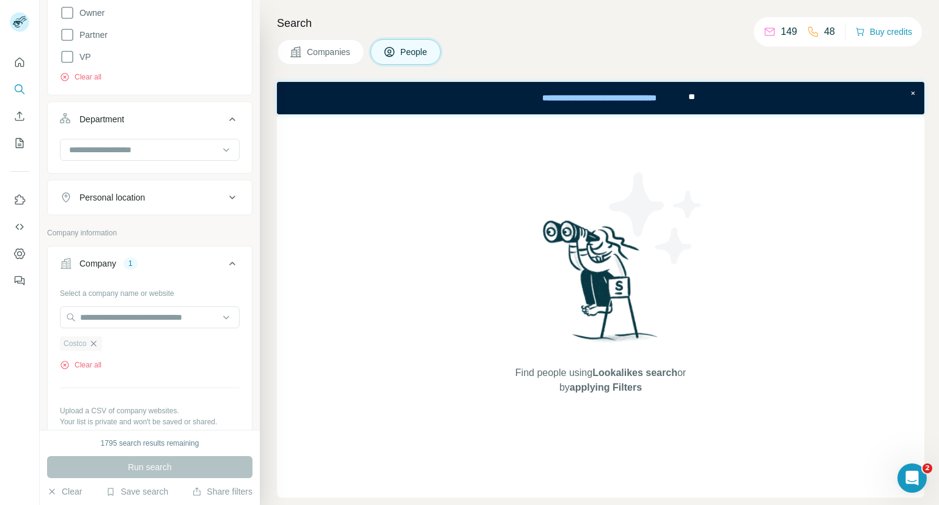
click at [93, 343] on icon "button" at bounding box center [94, 344] width 6 height 6
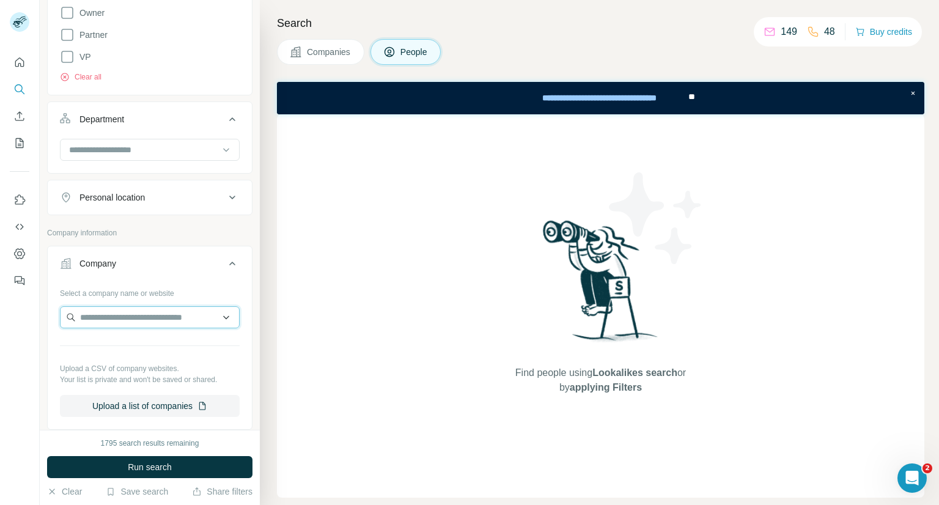
click at [99, 306] on input "text" at bounding box center [150, 317] width 180 height 22
type input "*"
type input "*****"
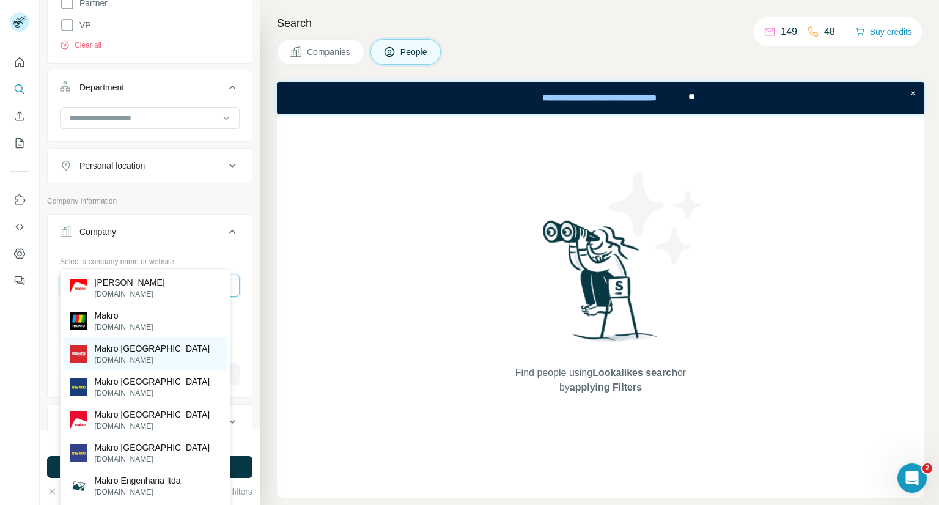
scroll to position [428, 0]
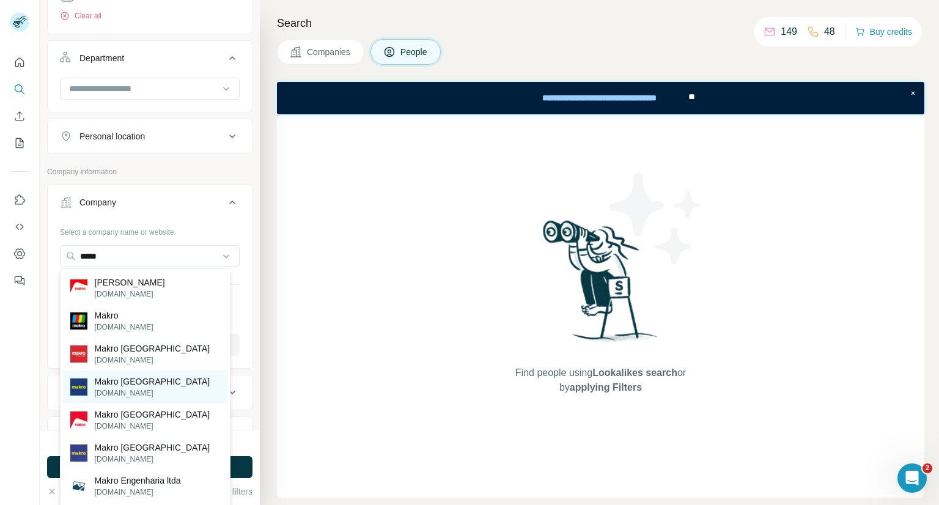
click at [139, 390] on p "[DOMAIN_NAME]" at bounding box center [153, 393] width 116 height 11
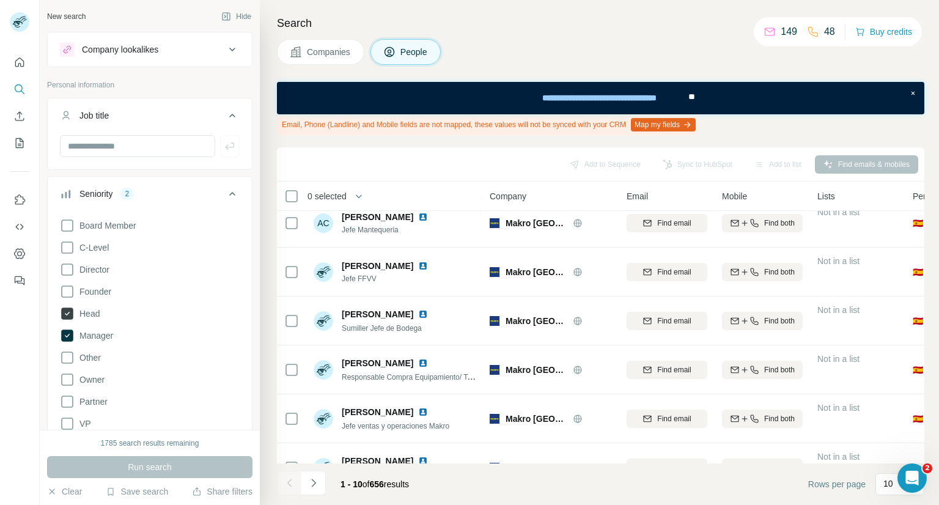
click at [71, 316] on icon at bounding box center [67, 314] width 12 height 12
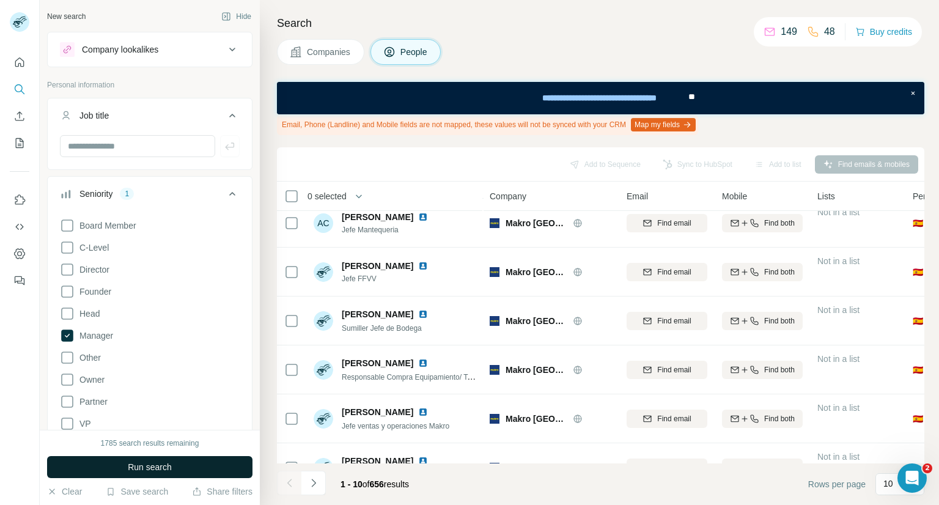
click at [147, 468] on span "Run search" at bounding box center [150, 467] width 44 height 12
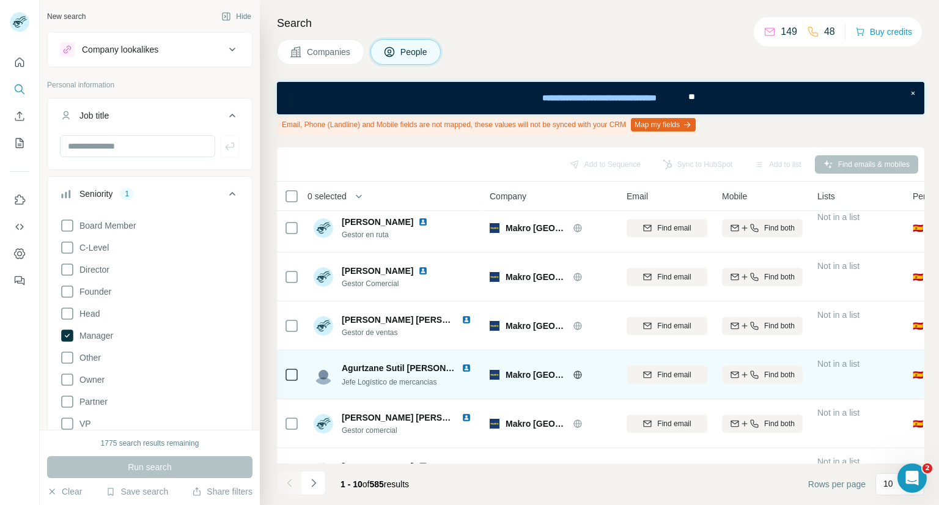
scroll to position [183, 0]
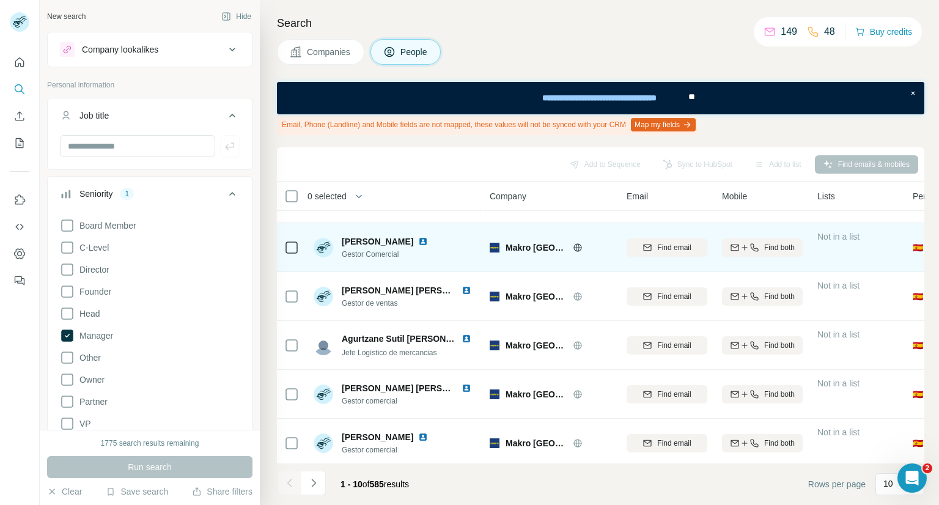
click at [428, 243] on img at bounding box center [423, 242] width 10 height 10
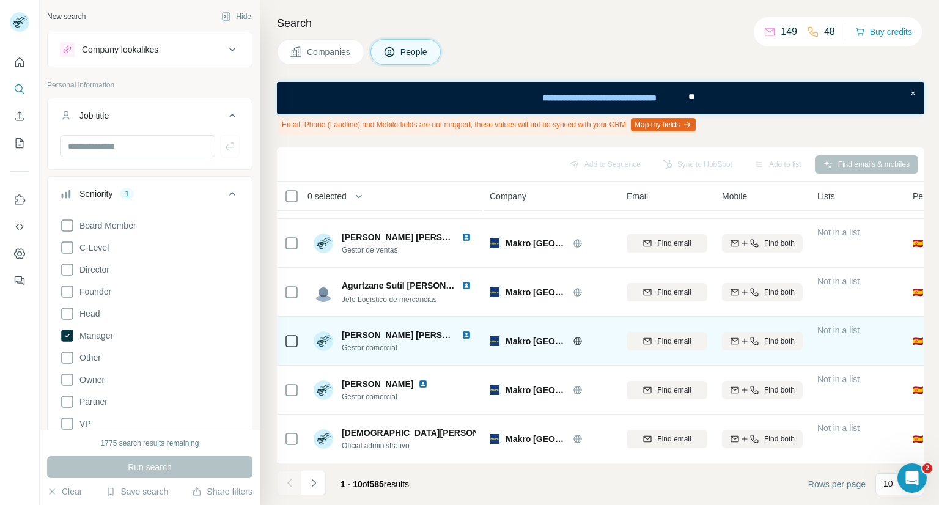
scroll to position [243, 0]
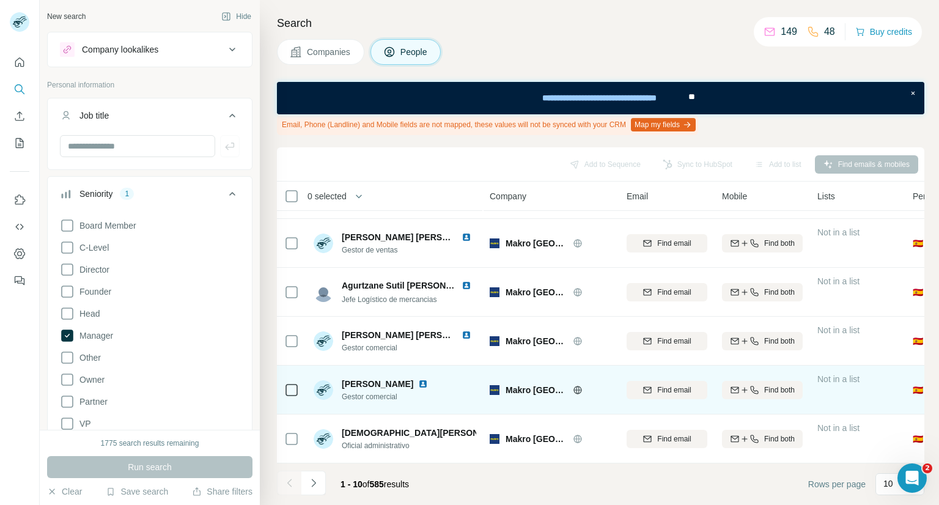
click at [419, 380] on img at bounding box center [423, 384] width 10 height 10
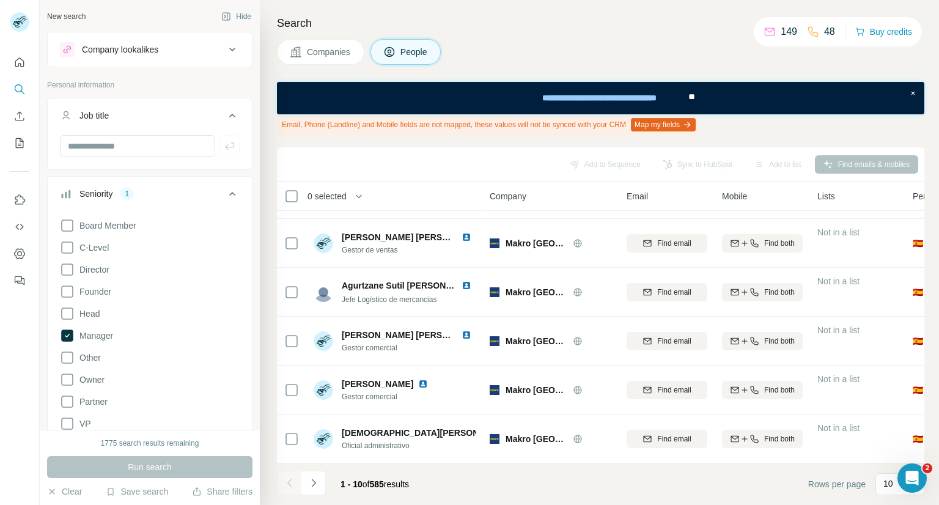
click at [328, 484] on div "1 - 10 of 585 results" at bounding box center [348, 484] width 142 height 27
click at [327, 483] on div "1 - 10 of 585 results" at bounding box center [348, 484] width 142 height 27
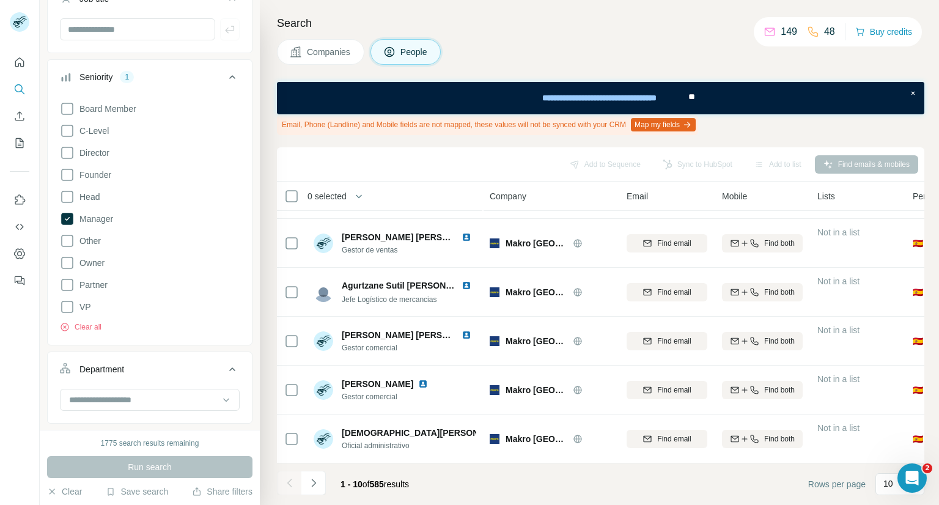
scroll to position [245, 0]
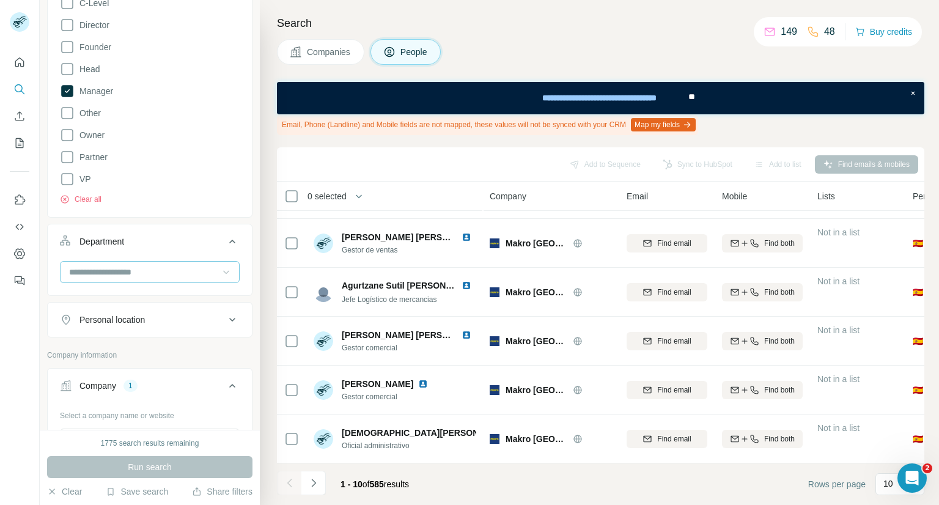
click at [220, 273] on icon at bounding box center [226, 272] width 12 height 12
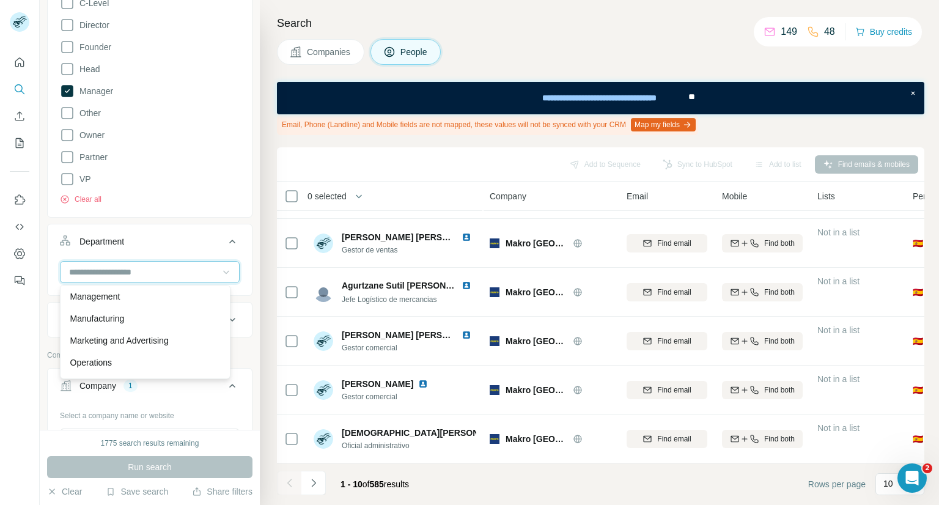
scroll to position [306, 0]
click at [110, 366] on p "Procurement" at bounding box center [94, 367] width 49 height 12
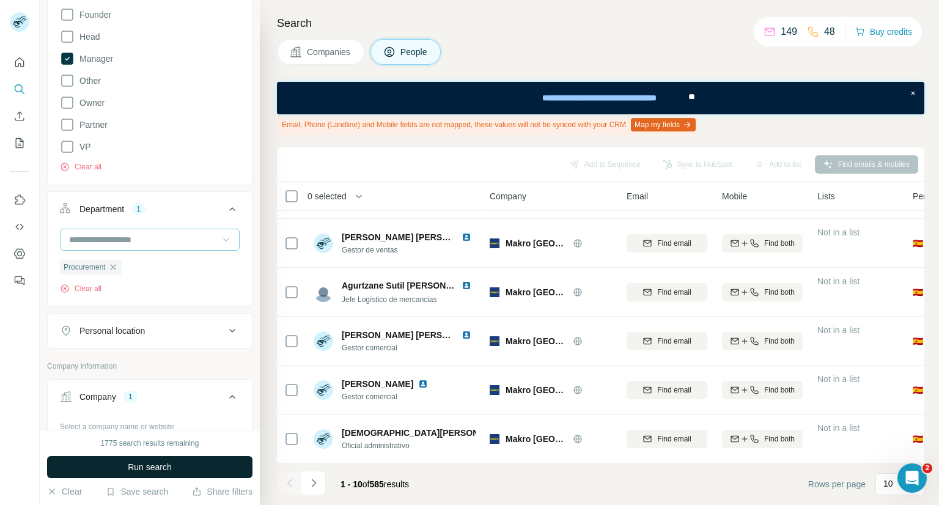
scroll to position [306, 0]
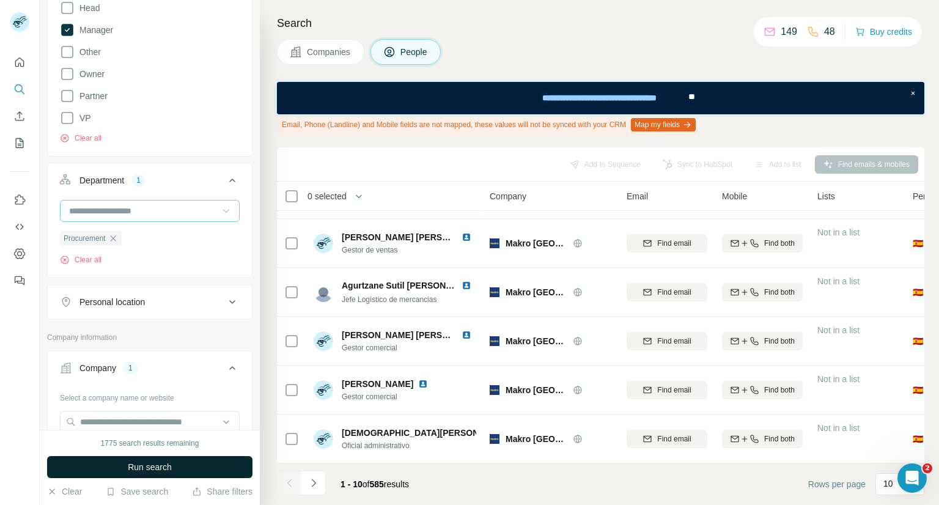
click at [154, 463] on span "Run search" at bounding box center [150, 467] width 44 height 12
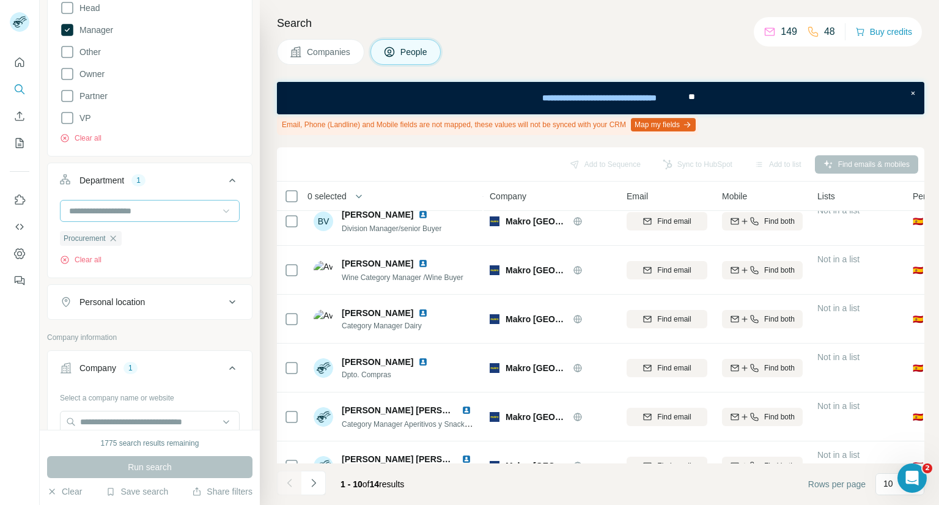
scroll to position [243, 0]
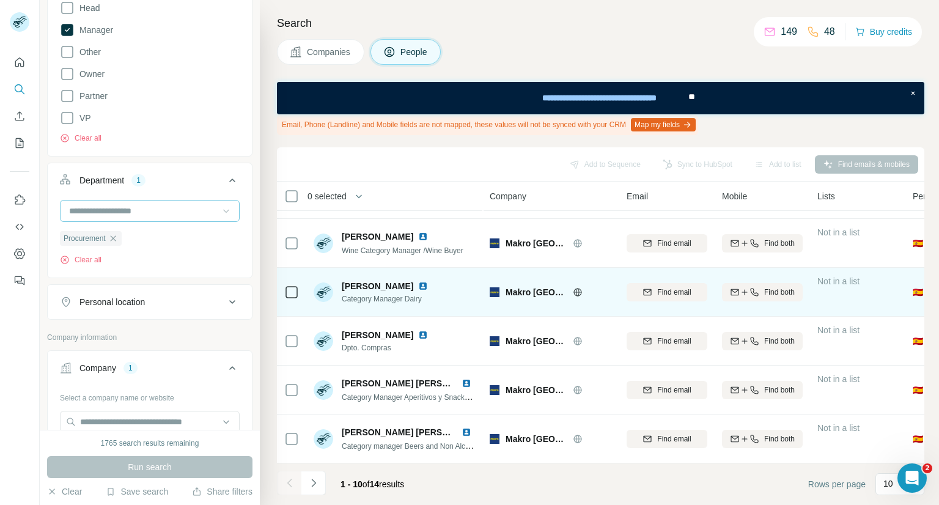
click at [418, 281] on img at bounding box center [423, 286] width 10 height 10
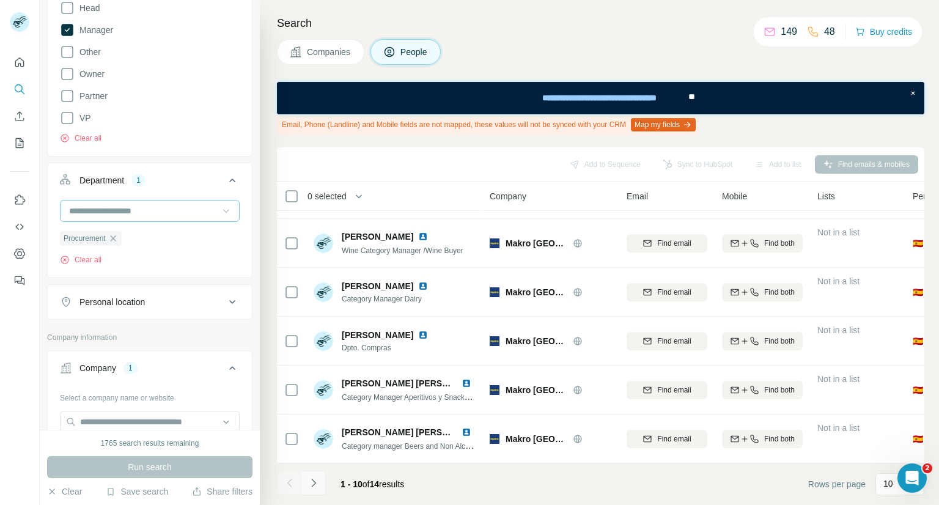
click at [316, 492] on button "Navigate to next page" at bounding box center [314, 483] width 24 height 24
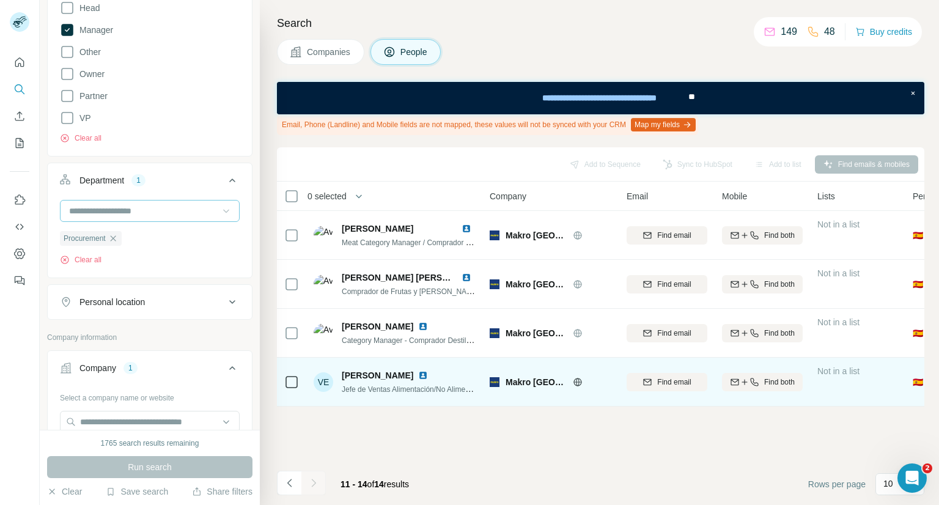
scroll to position [0, 0]
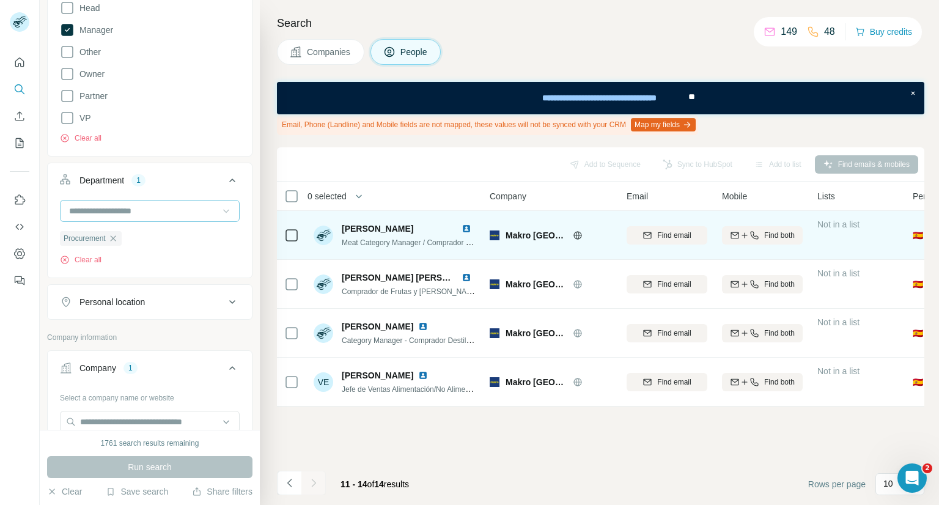
click at [464, 231] on img at bounding box center [467, 229] width 10 height 10
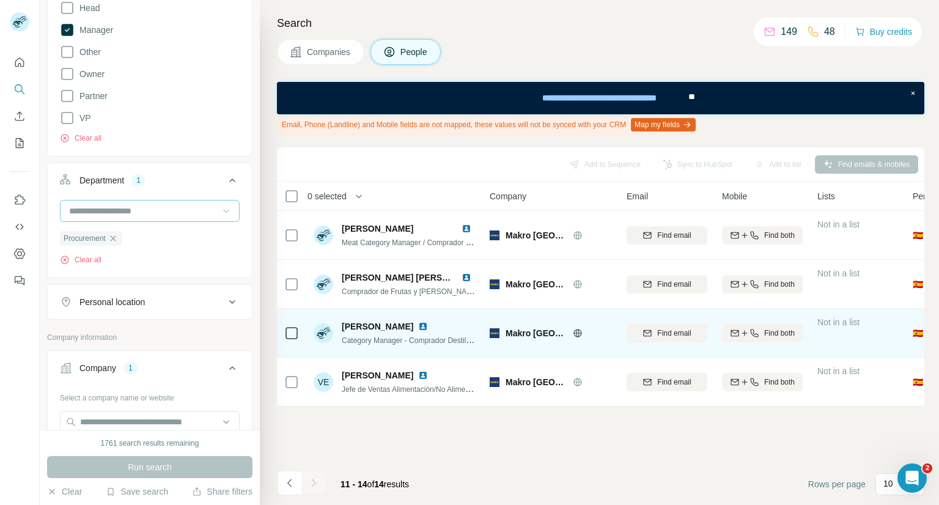
click at [428, 331] on img at bounding box center [423, 327] width 10 height 10
